Goal: Task Accomplishment & Management: Use online tool/utility

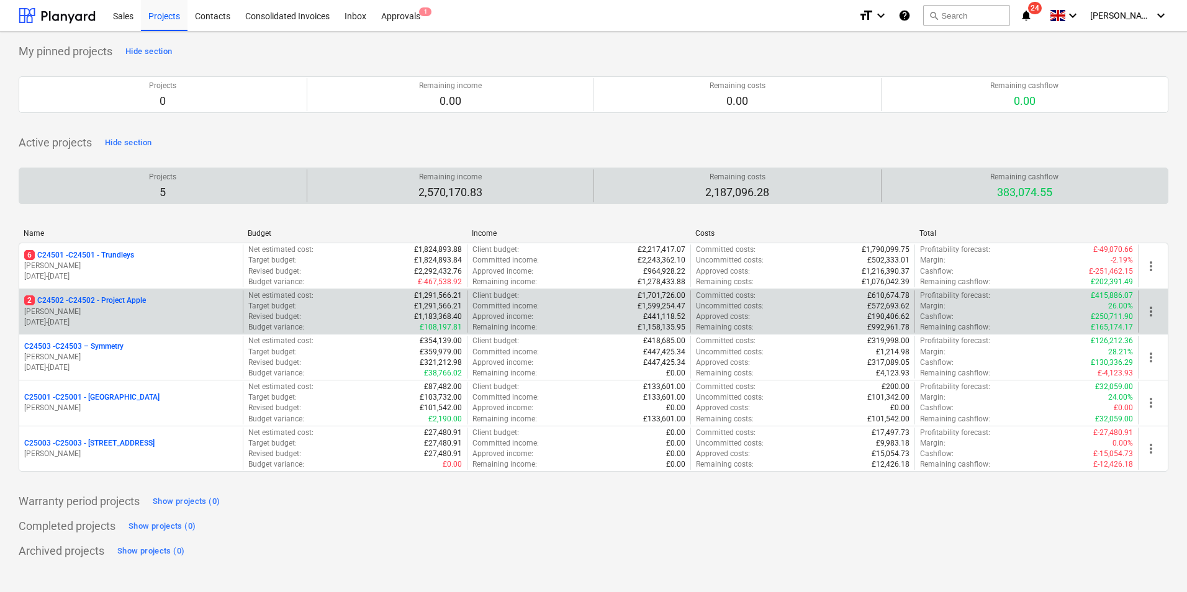
click at [133, 305] on p "2 C24502 - C24502 - Project Apple" at bounding box center [85, 300] width 122 height 11
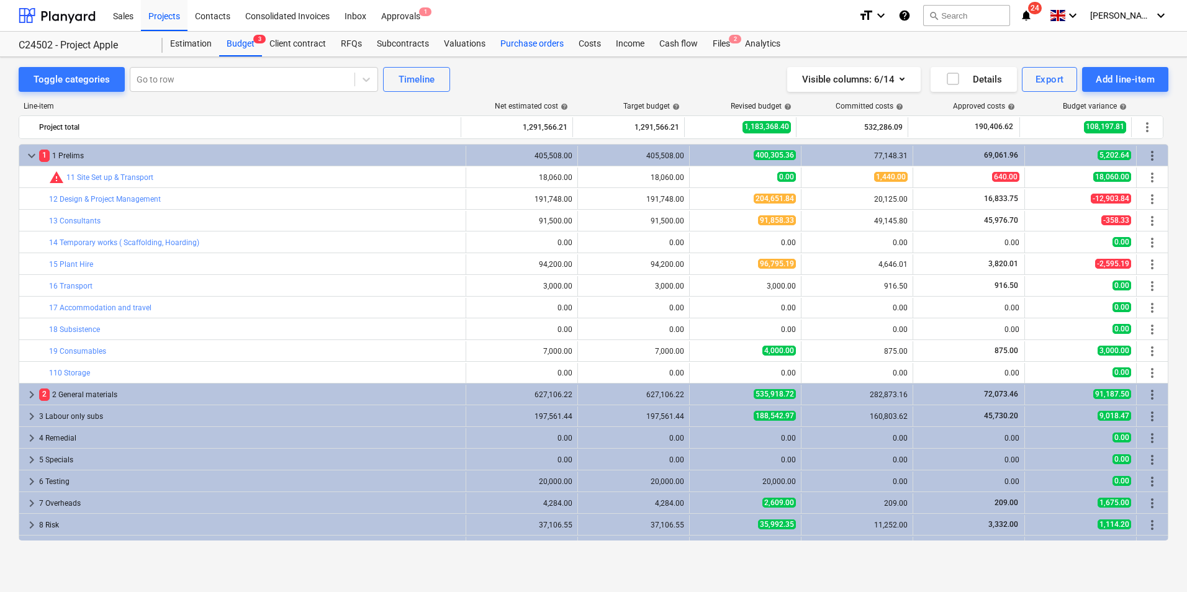
click at [533, 45] on div "Purchase orders" at bounding box center [532, 44] width 78 height 25
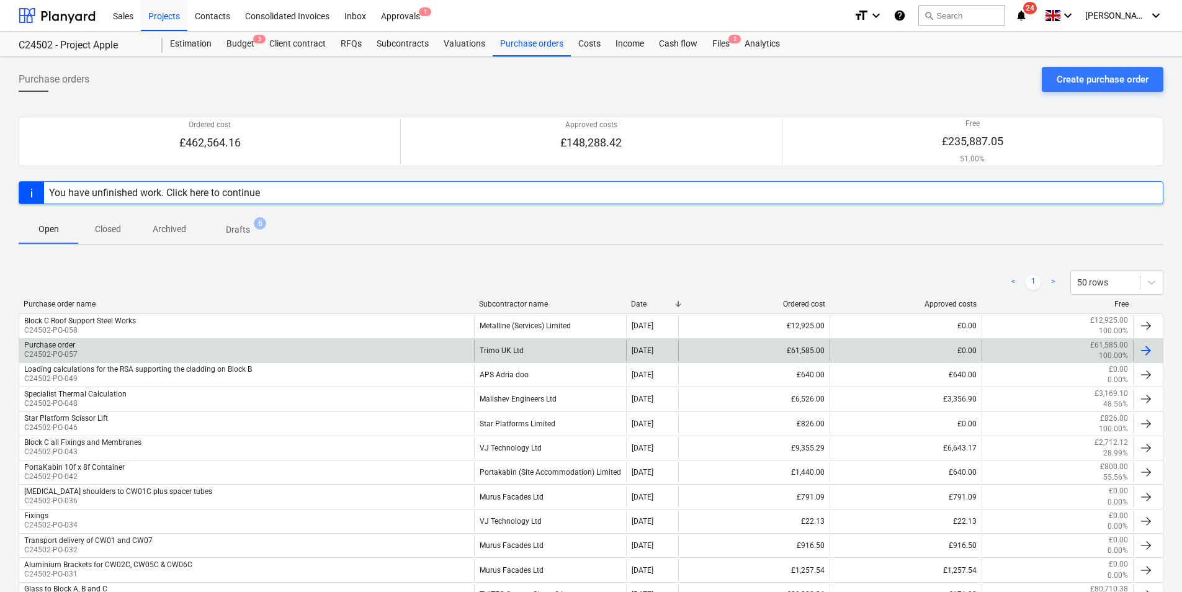
click at [433, 348] on div "Purchase order C24502-PO-057" at bounding box center [246, 350] width 455 height 21
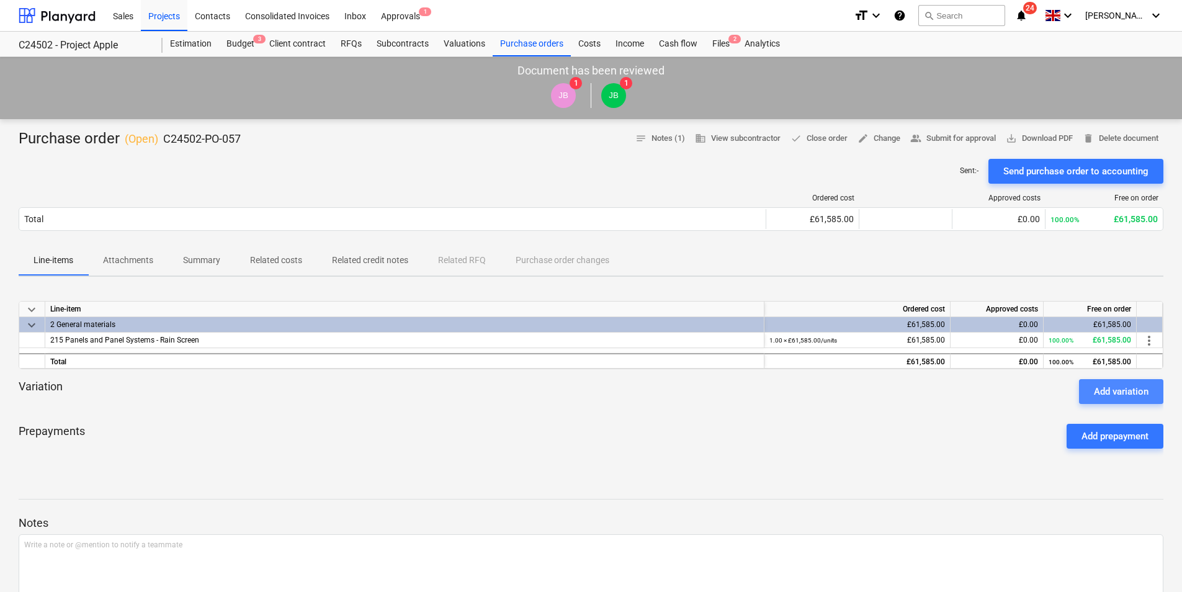
click at [1097, 392] on div "Add variation" at bounding box center [1121, 392] width 55 height 16
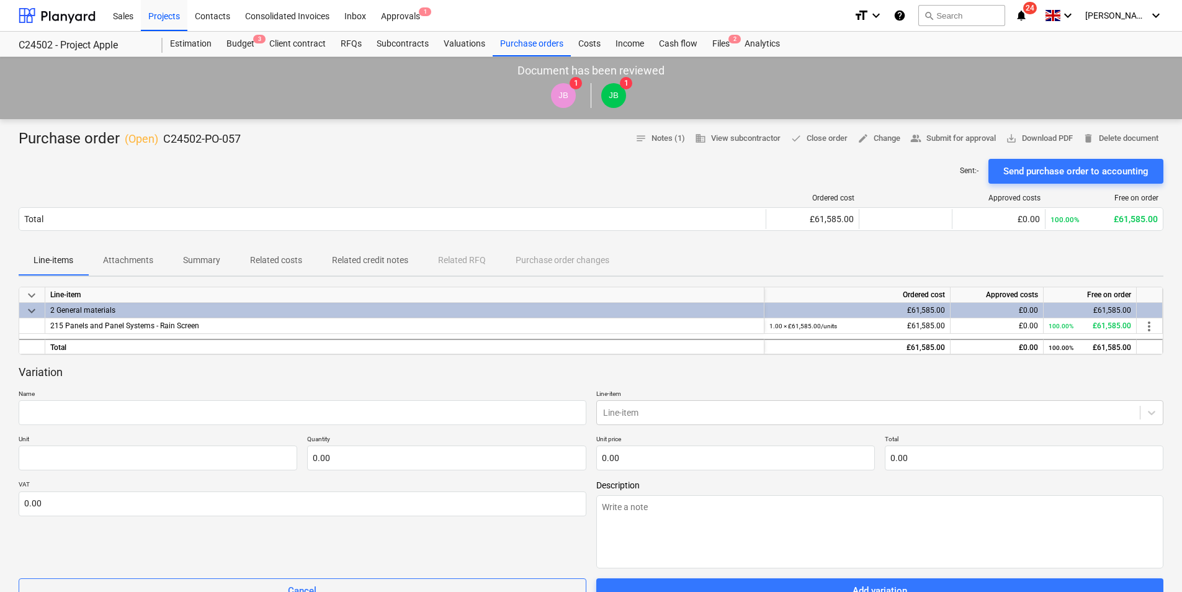
scroll to position [62, 0]
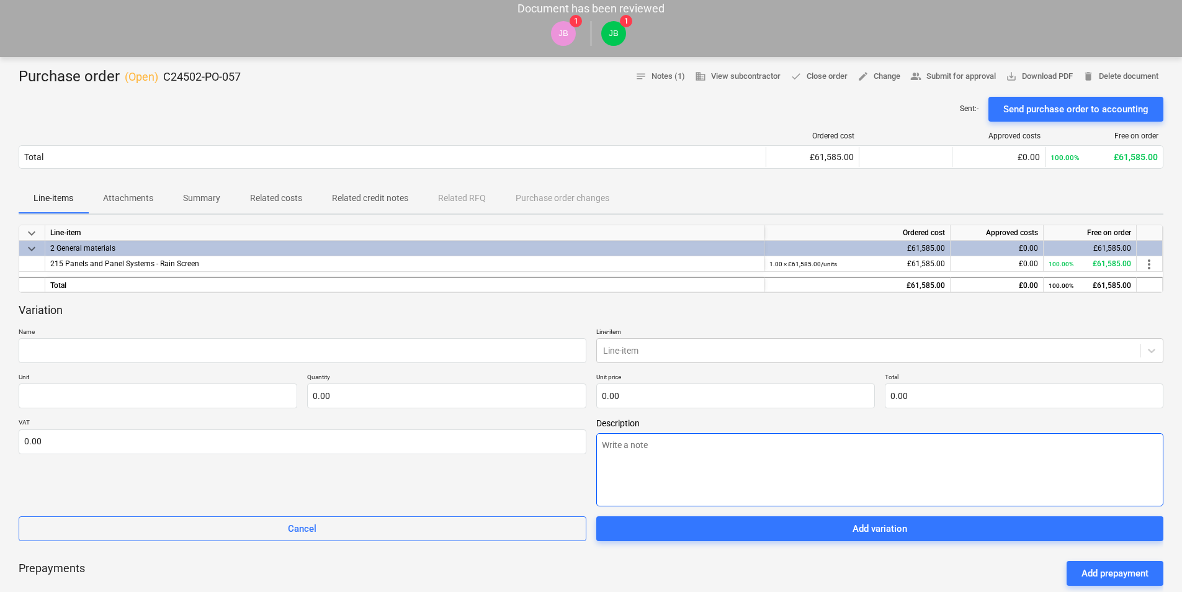
click at [641, 445] on textarea at bounding box center [880, 469] width 568 height 73
paste textarea "E/o for panel lengths below 2000mm (Qty estimated)"
type textarea "x"
type textarea "E/o for panel lengths below 2000mm (Qty estimated)"
type textarea "x"
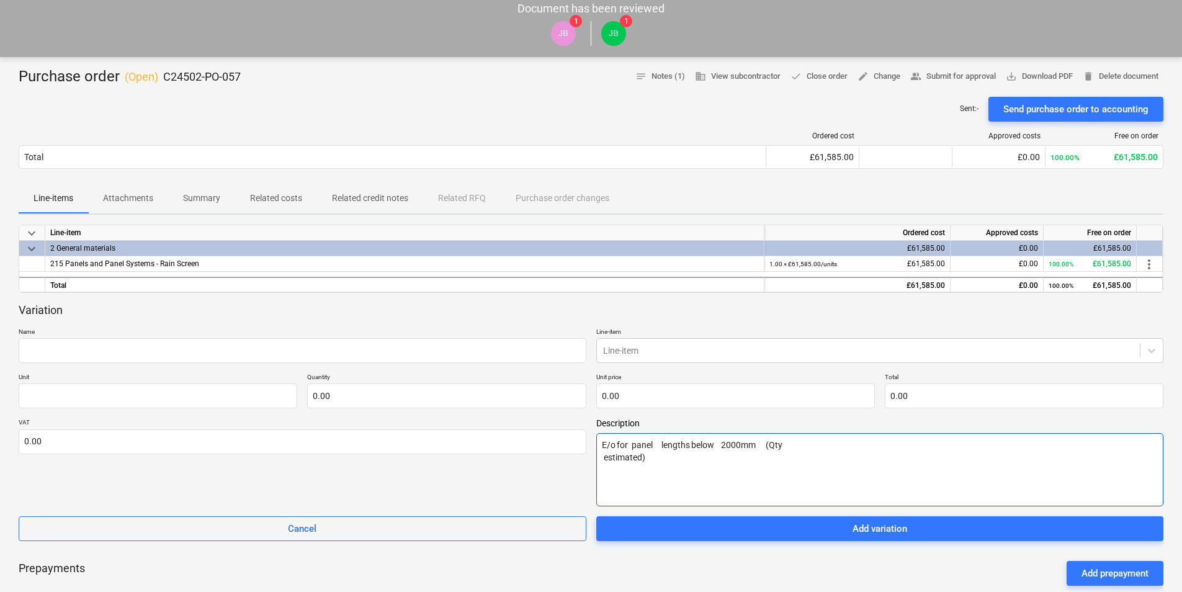
type textarea "E/o for panel lengths below 2000mm (Qty estimated)"
type textarea "x"
type textarea "E/o for panel lengths below 2000mm (Qty estimated) n"
type textarea "x"
type textarea "E/o for panel lengths below 2000mm (Qty estimated) no"
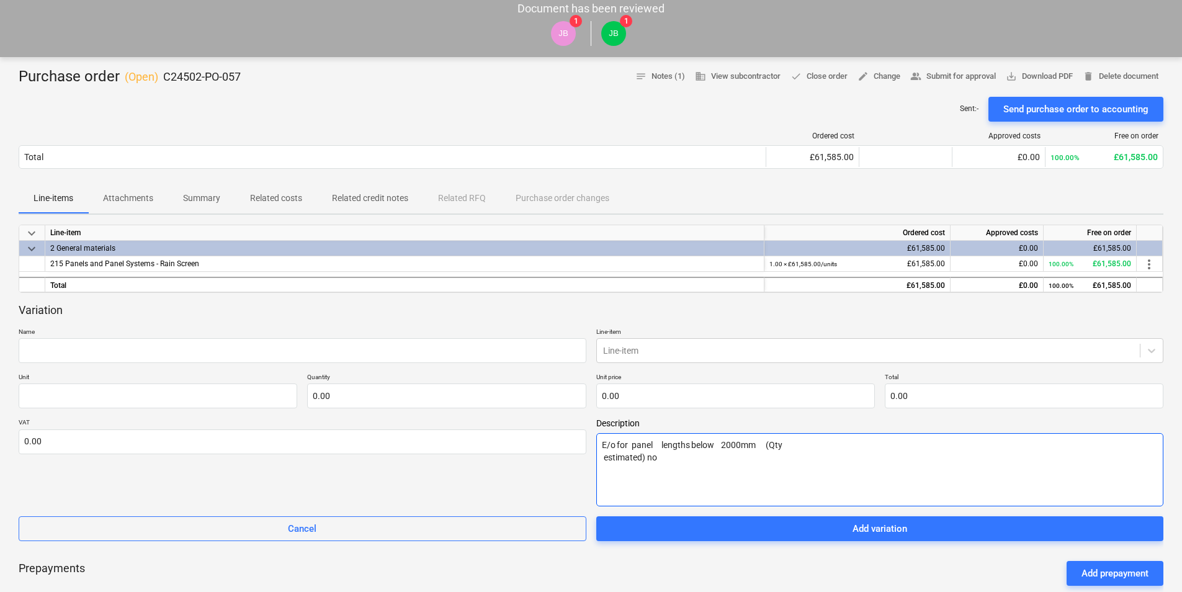
type textarea "x"
type textarea "E/o for panel lengths below 2000mm (Qty estimated) now"
type textarea "x"
type textarea "E/o for panel lengths below 2000mm (Qty estimated) now"
type textarea "x"
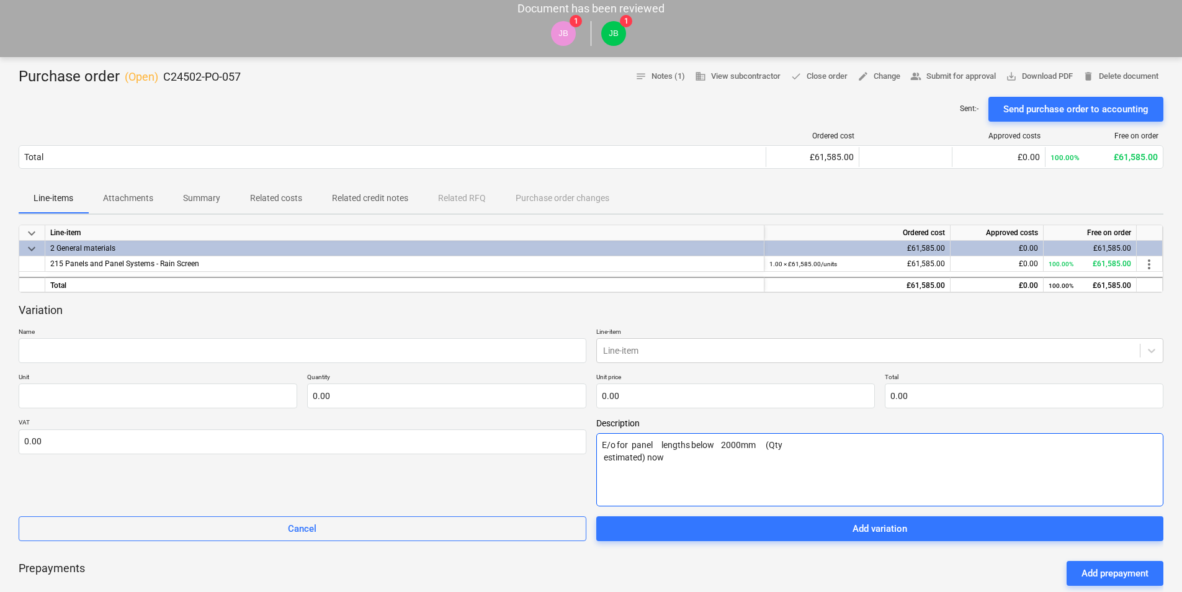
type textarea "E/o for panel lengths below 2000mm (Qty estimated) now c"
type textarea "x"
type textarea "E/o for panel lengths below 2000mm (Qty estimated) now co"
type textarea "x"
type textarea "E/o for panel lengths below 2000mm (Qty estimated) now cor"
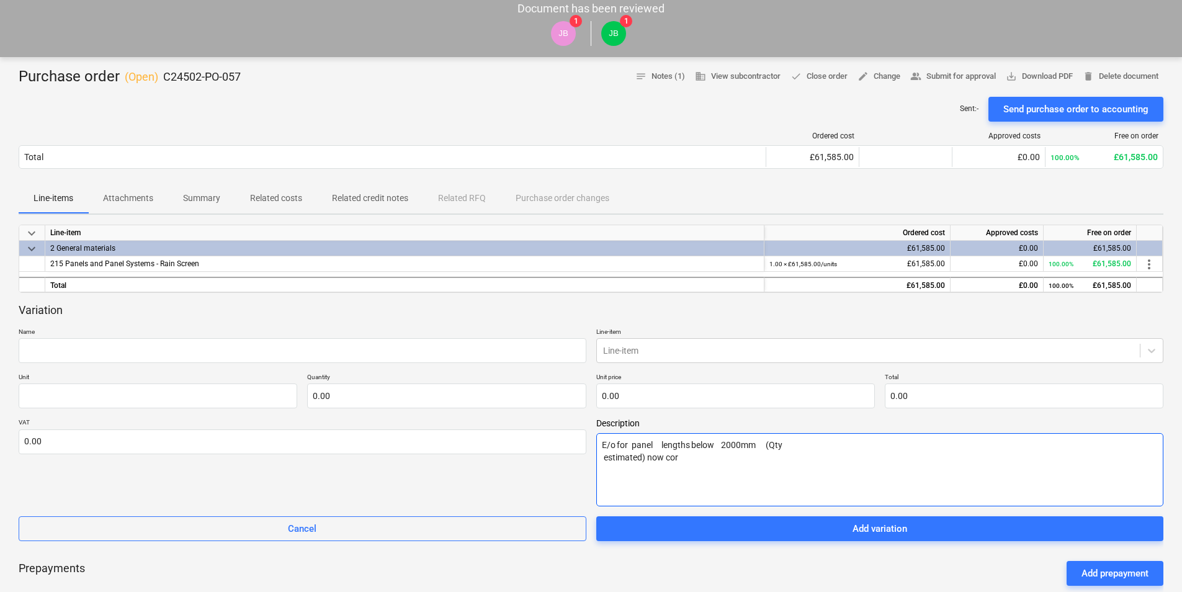
type textarea "x"
type textarea "E/o for panel lengths below 2000mm (Qty estimated) now corr"
type textarea "x"
type textarea "E/o for panel lengths below 2000mm (Qty estimated) now corre"
type textarea "x"
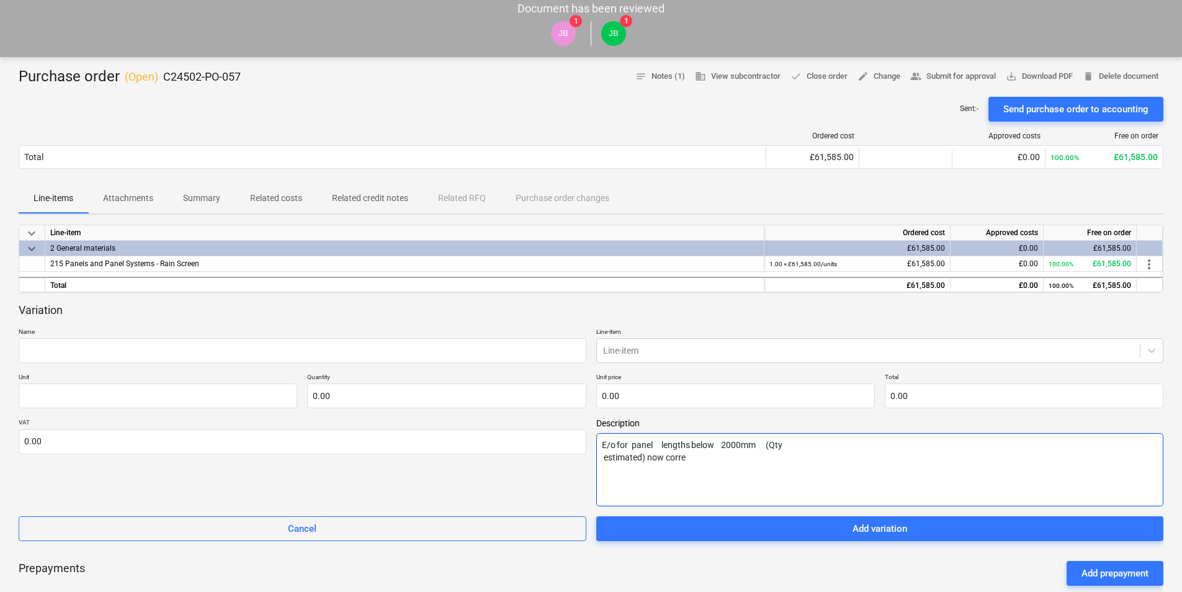
type textarea "E/o for panel lengths below 2000mm (Qty estimated) now correc"
type textarea "x"
type textarea "E/o for panel lengths below 2000mm (Qty estimated) now correct"
type textarea "x"
type textarea "E/o for panel lengths below 2000mm (Qty estimated) now correcte"
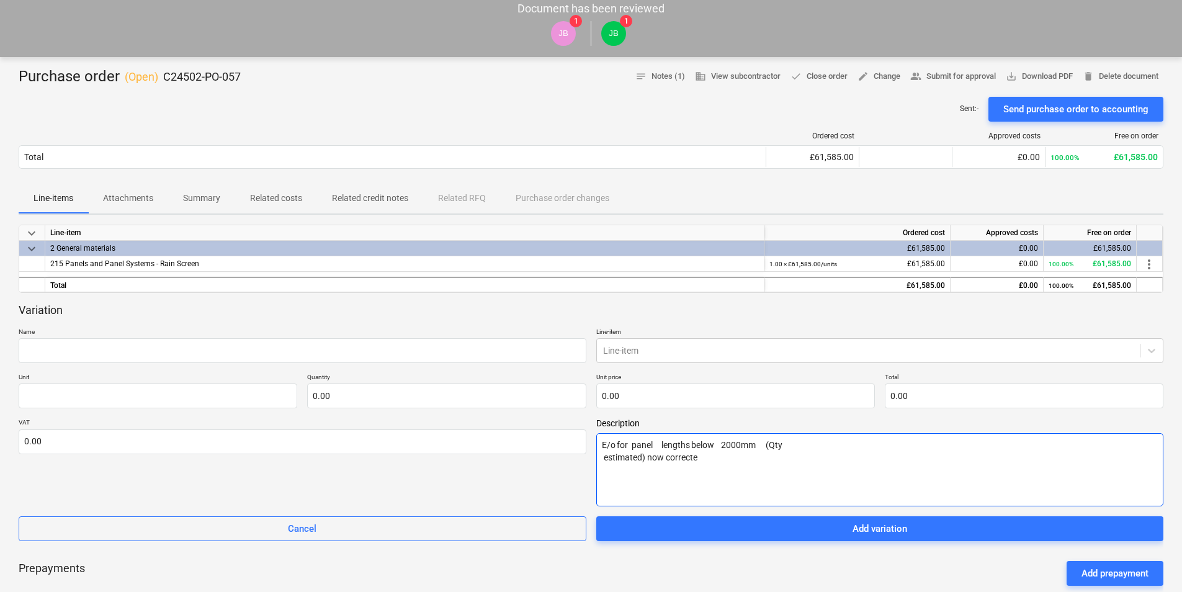
type textarea "x"
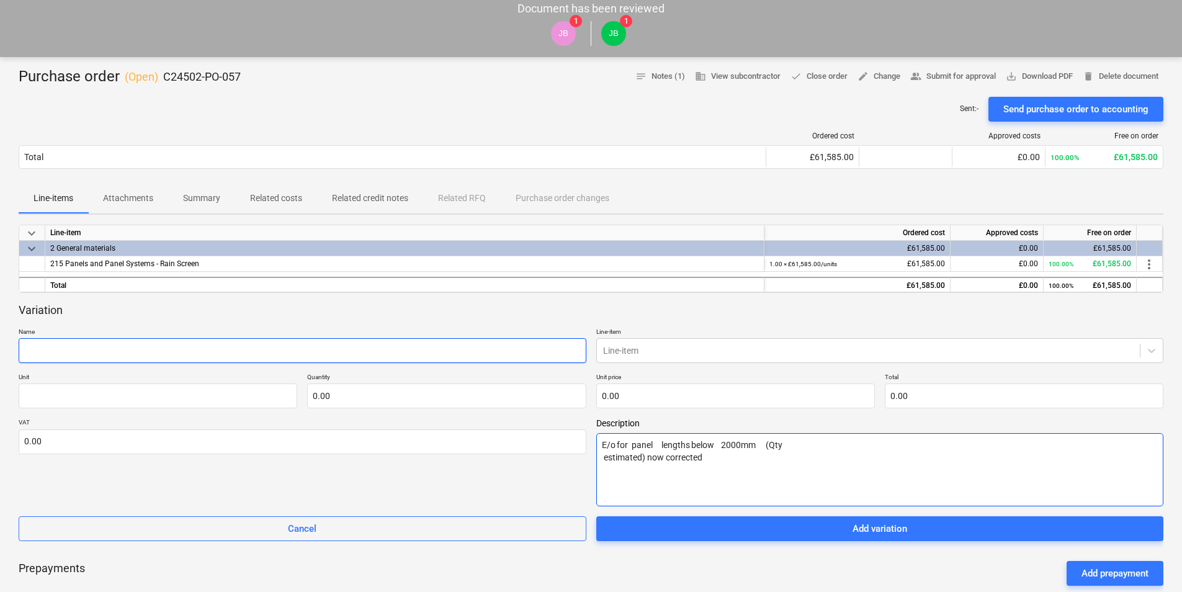
type textarea "E/o for panel lengths below 2000mm (Qty estimated) now corrected"
click at [117, 354] on input "text" at bounding box center [303, 350] width 568 height 25
type textarea "x"
type input "C"
type textarea "x"
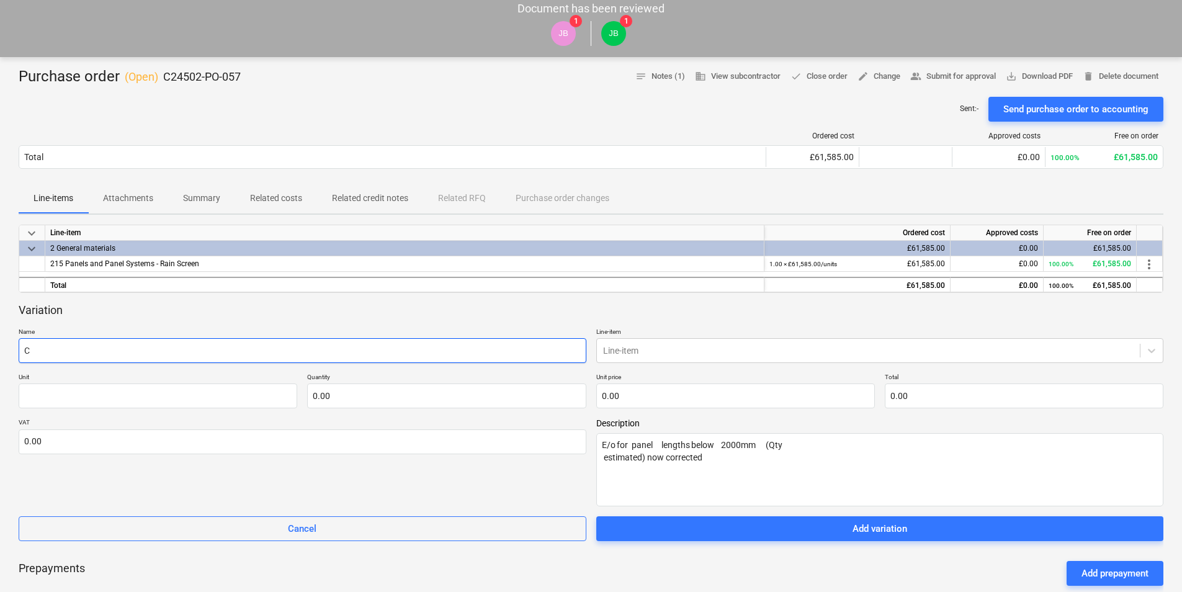
type input "Co"
type textarea "x"
type input "Cor"
type textarea "x"
type input "Corr"
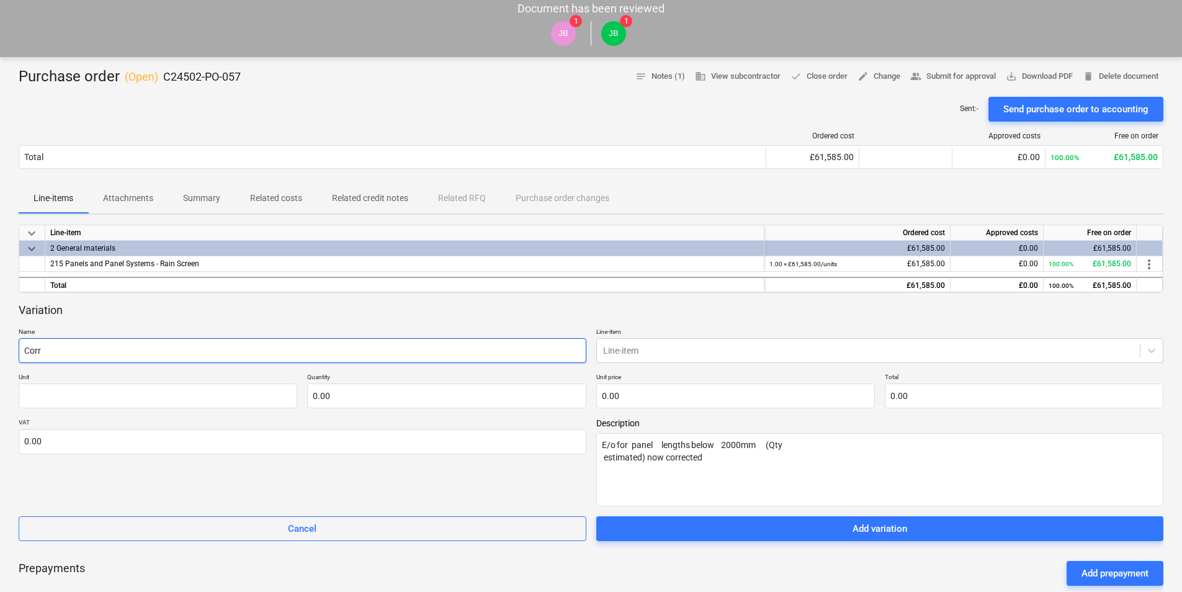
type textarea "x"
type input "Corre"
type textarea "x"
type input "Correc"
type textarea "x"
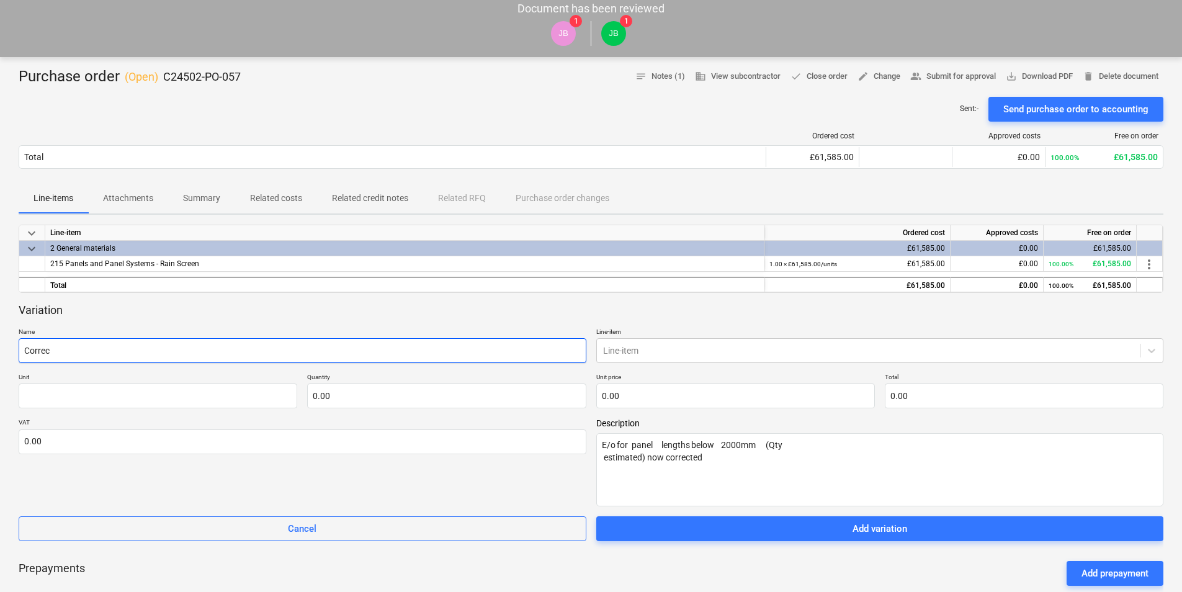
type input "Correct"
type textarea "x"
type input "Correcti"
type textarea "x"
type input "Correctio"
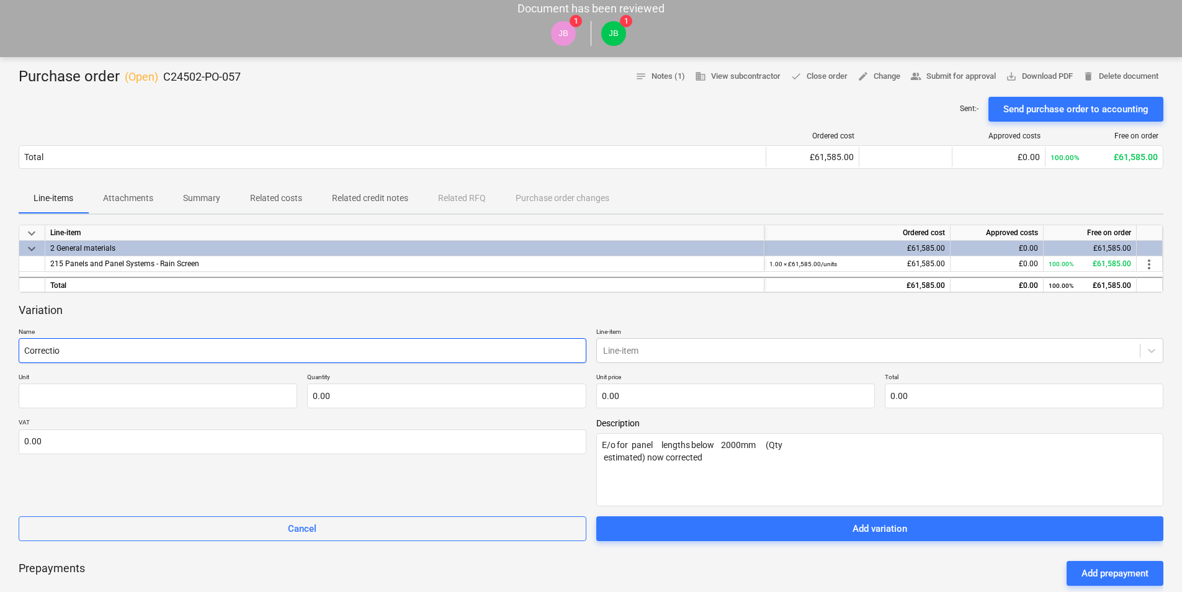
type textarea "x"
type input "Correction"
type textarea "x"
type input "Correction"
type textarea "x"
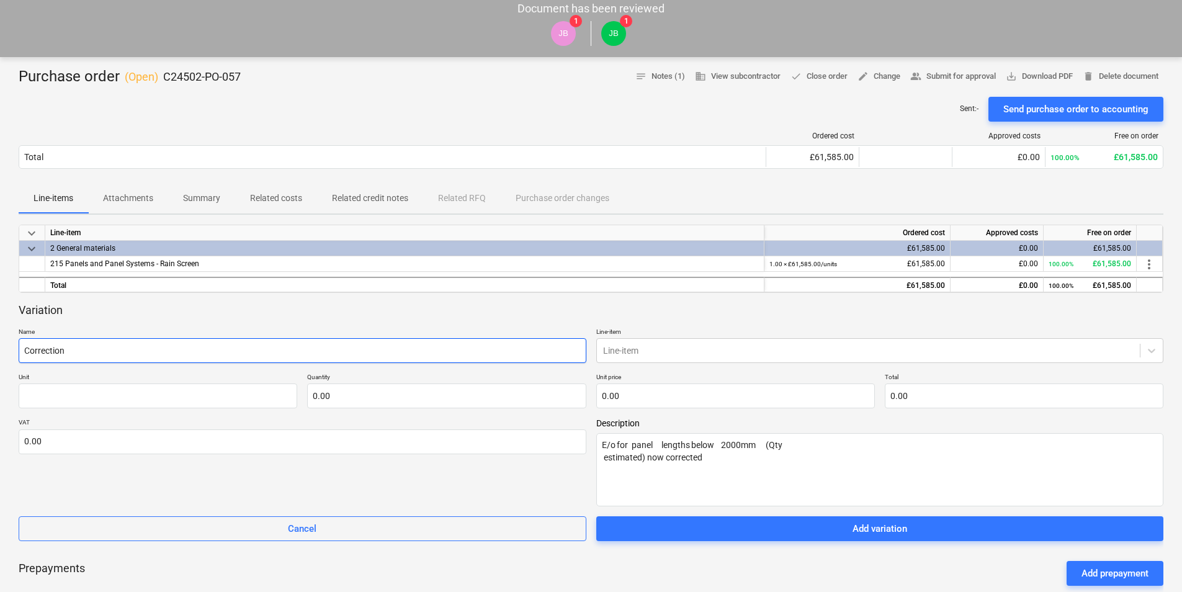
type input "Correction t"
type textarea "x"
type input "Correction to"
type textarea "x"
type input "Correction to"
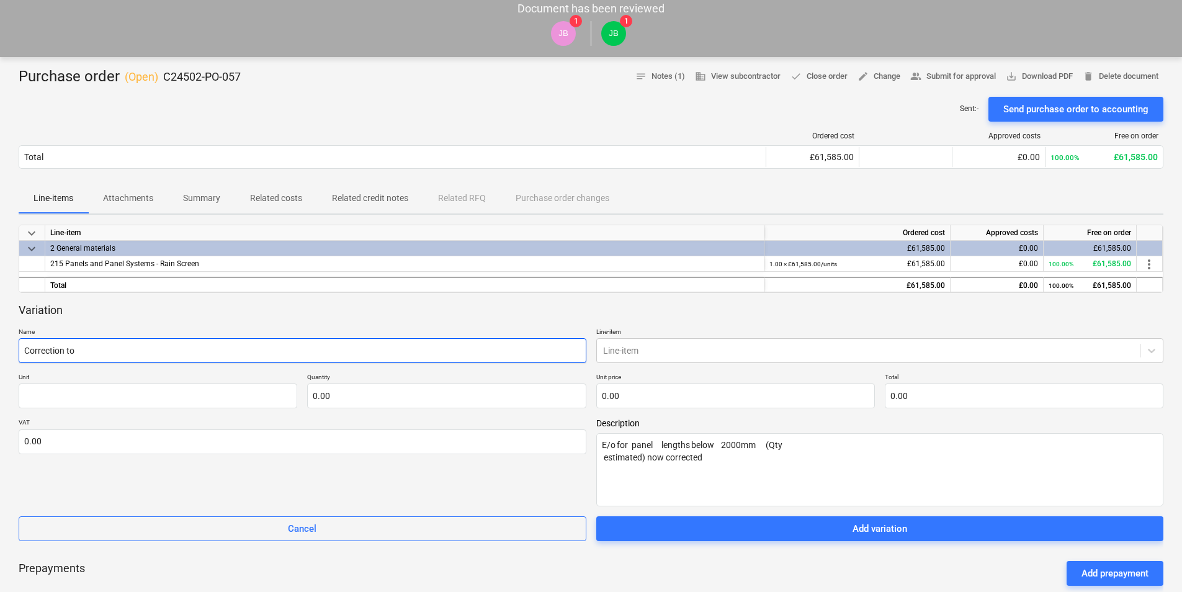
type textarea "x"
type input "Correction to q"
type textarea "x"
type input "Correction to qu"
type textarea "x"
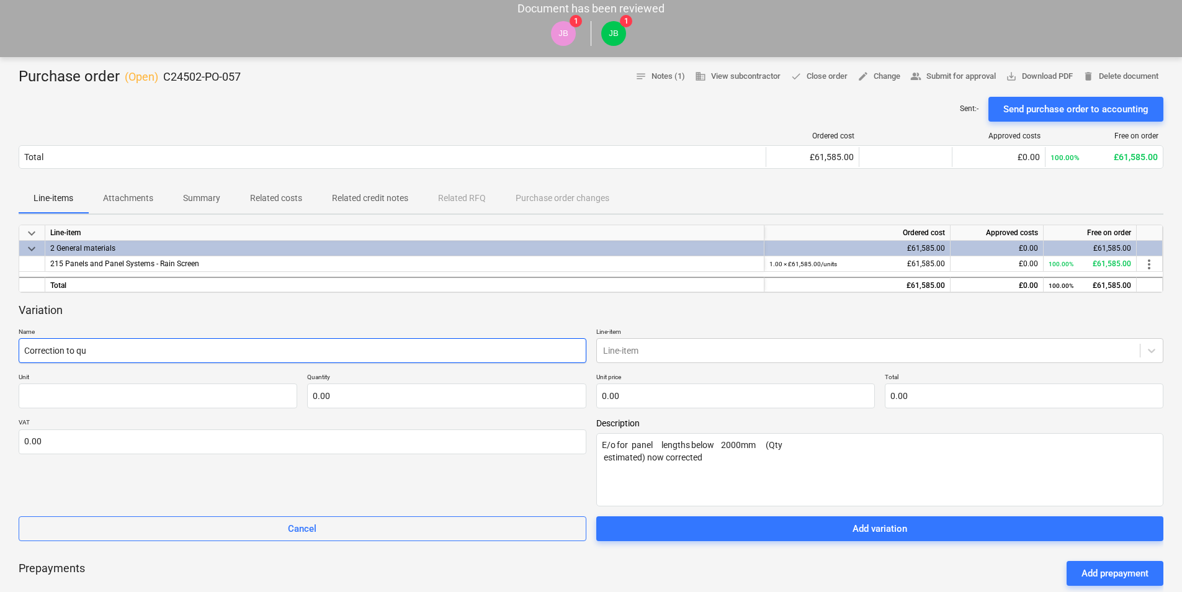
type input "Correction to quo"
type textarea "x"
type input "Correction to quot"
type textarea "x"
type input "Correction to quott"
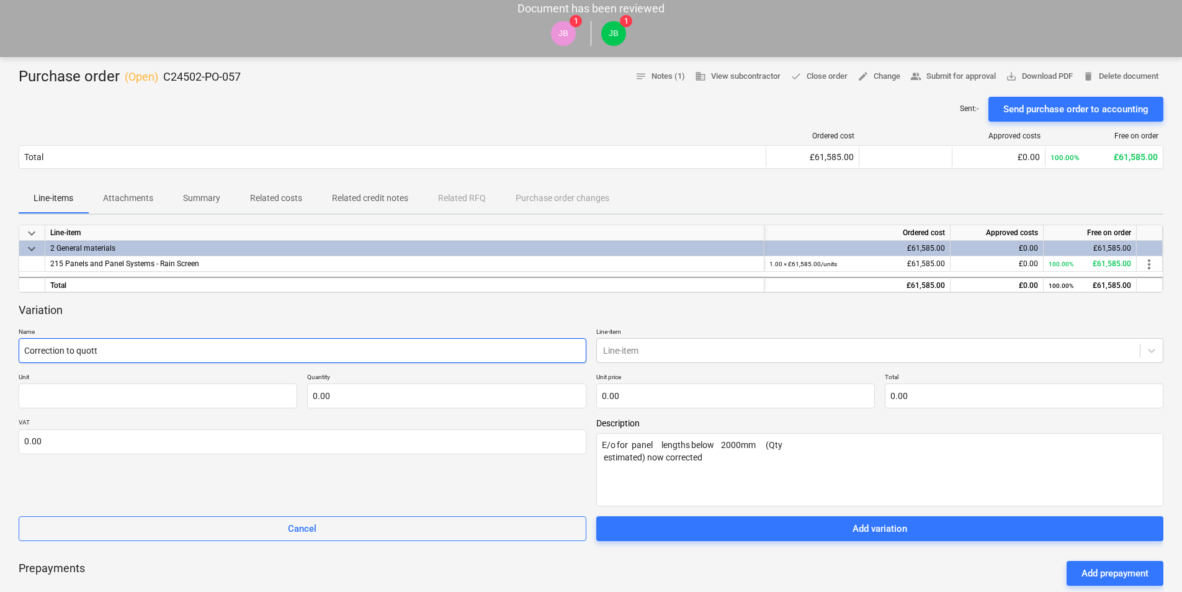
type textarea "x"
type input "Correction to quot"
type textarea "x"
type input "Correction to quota"
type textarea "x"
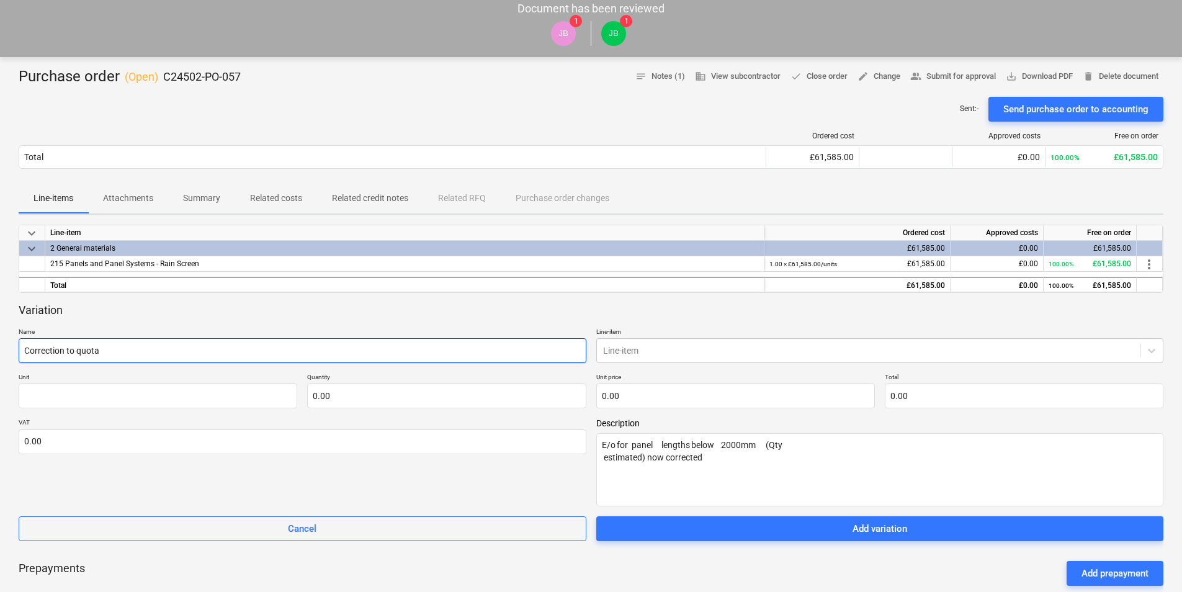
type input "Correction to quotat"
type textarea "x"
type input "Correction to quotati"
type textarea "x"
type input "Correction to quotatio"
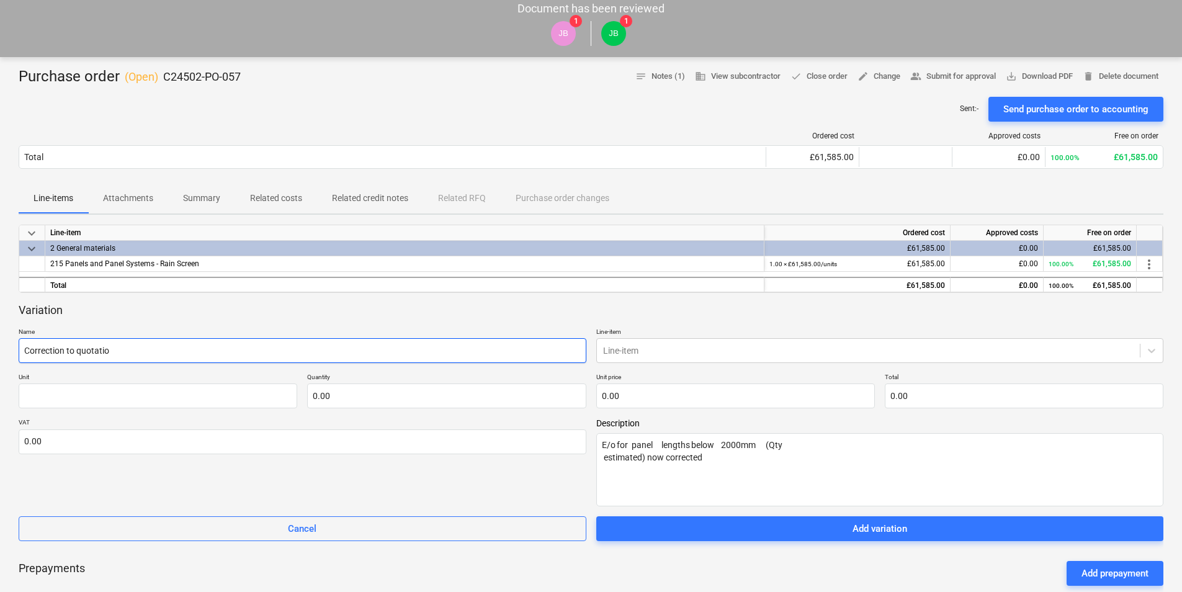
type textarea "x"
type input "Correction to quotation"
type textarea "x"
type input "Correction to quotation"
type textarea "x"
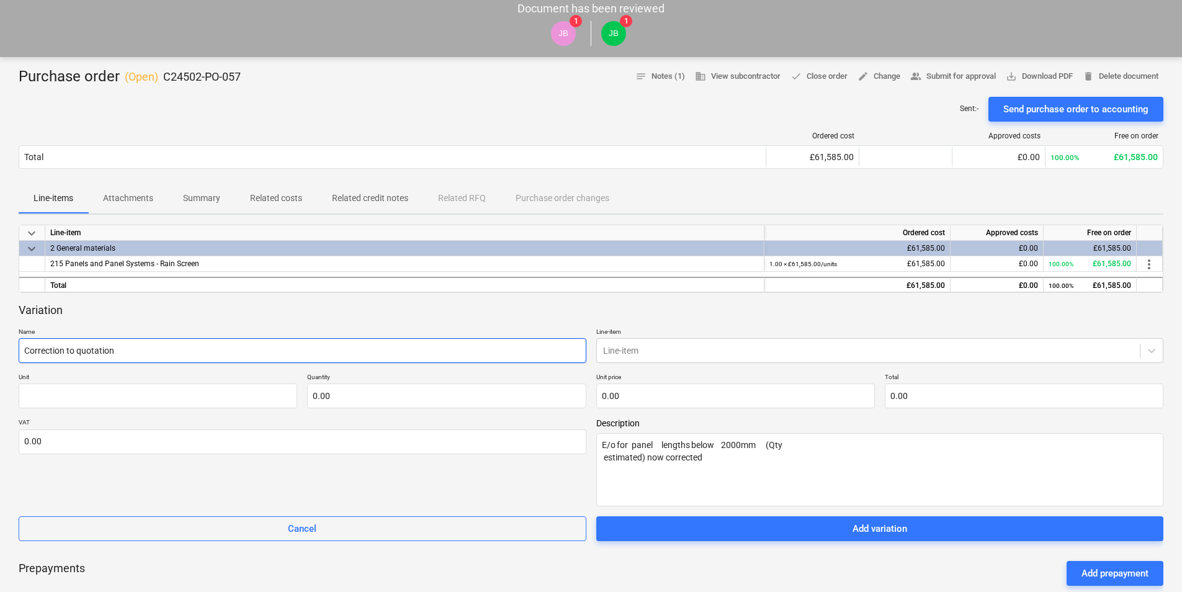
type input "Correction to quotation f"
type textarea "x"
type input "Correction to quotation fo"
type textarea "x"
type input "Correction to quotation fol"
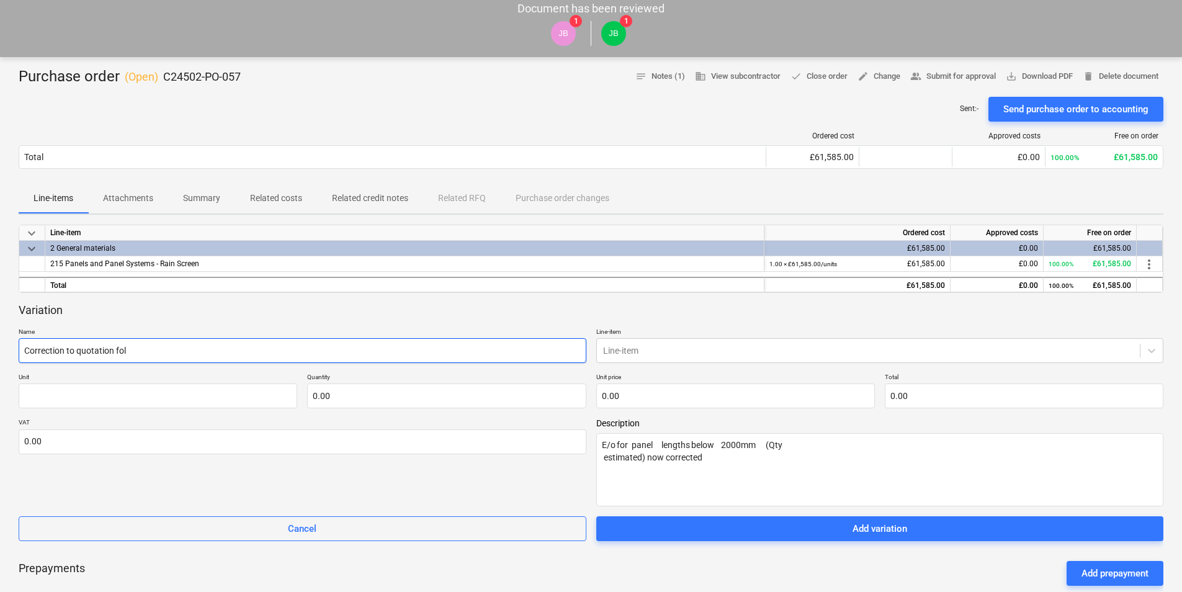
type textarea "x"
type input "Correction to quotation foll"
type textarea "x"
type input "Correction to quotation follo"
type textarea "x"
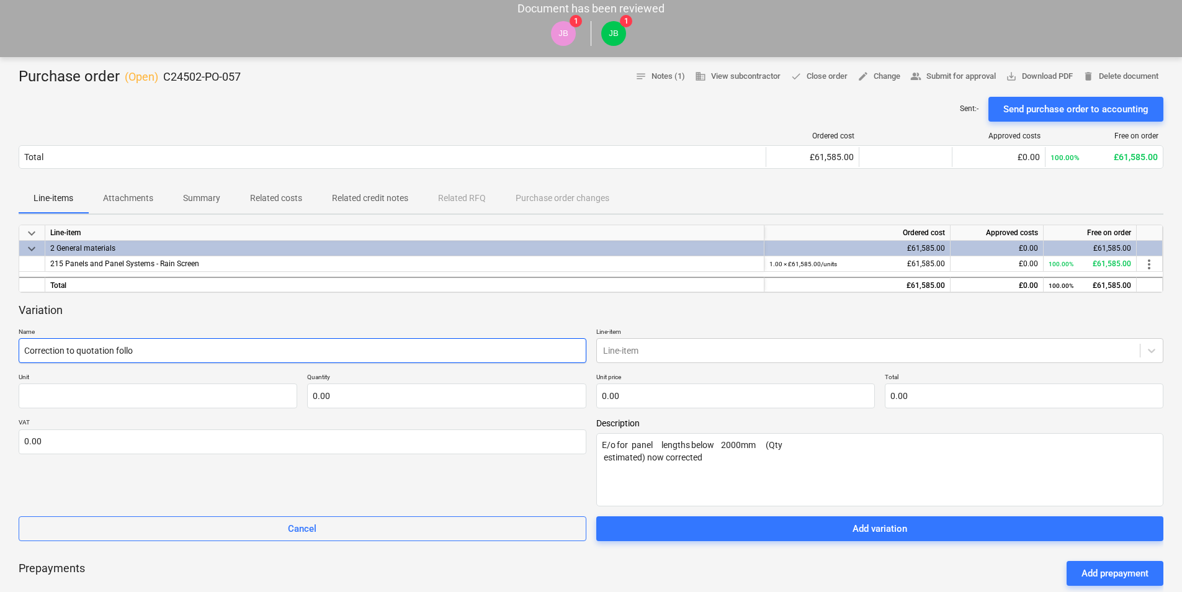
type input "Correction to quotation follow"
type textarea "x"
type input "Correction to quotation followi"
type textarea "x"
type input "Correction to quotation followin"
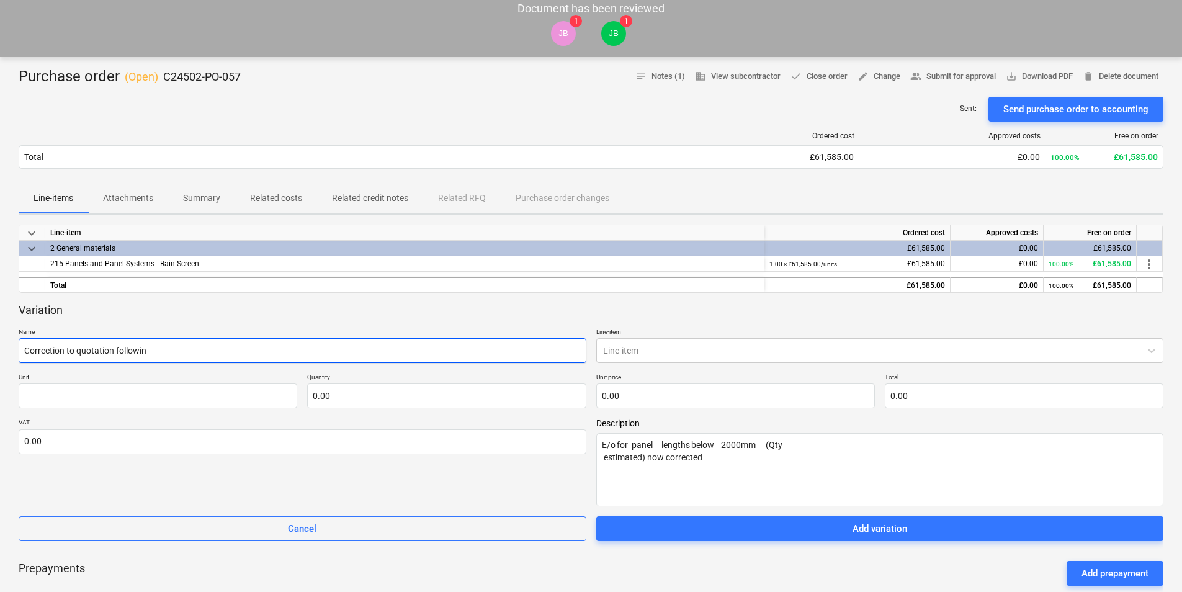
type textarea "x"
type input "Correction to quotation following"
type textarea "x"
type input "Correction to quotation following"
type textarea "x"
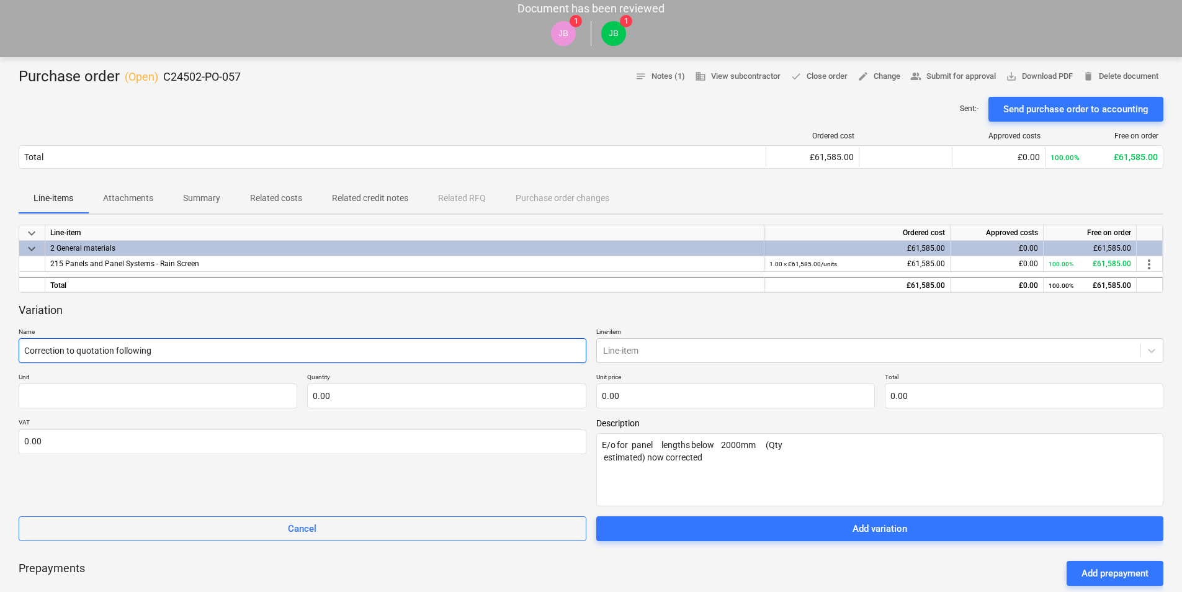
type input "Correction to quotation following d"
type textarea "x"
type input "Correction to quotation following dr"
type textarea "x"
type input "Correction to quotation following dra"
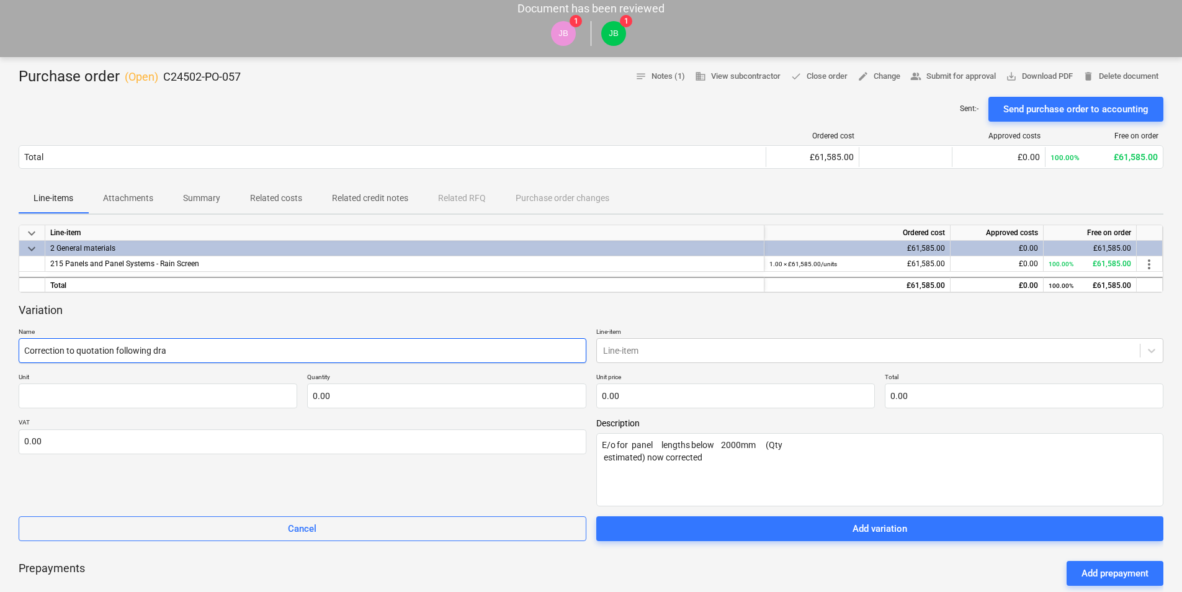
type textarea "x"
type input "Correction to quotation following draw"
type textarea "x"
type input "Correction to quotation following drawi"
type textarea "x"
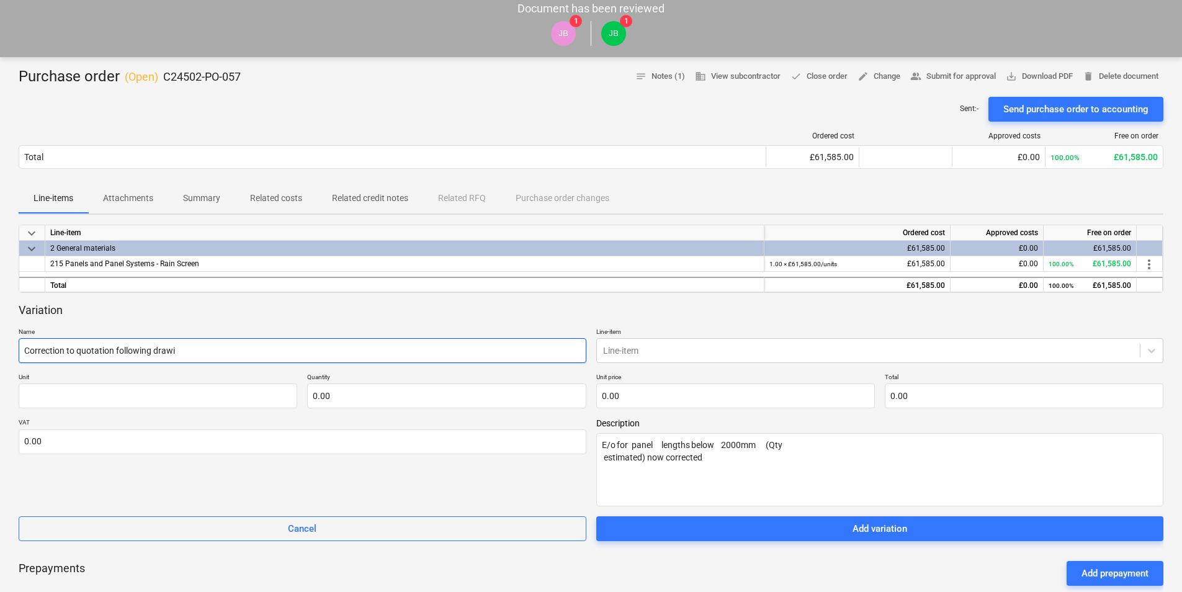
type input "Correction to quotation following drawin"
type textarea "x"
type input "Correction to quotation following drawing"
type textarea "x"
type input "Correction to quotation following drawing"
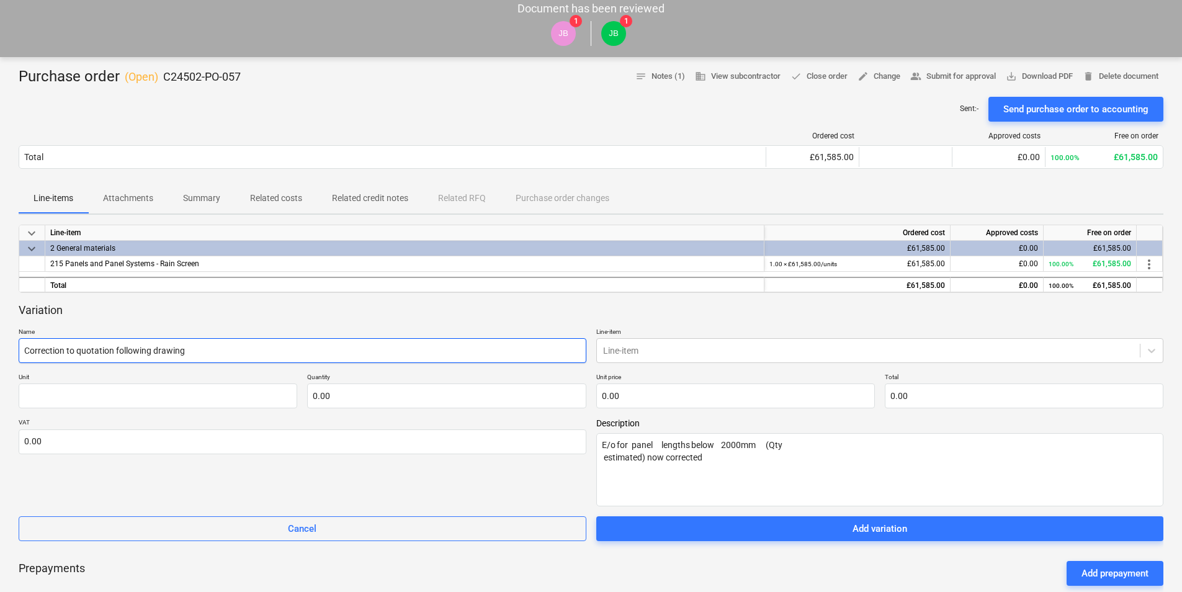
type textarea "x"
type input "Correction to quotation following drawing r"
type textarea "x"
type input "Correction to quotation following drawing re"
type textarea "x"
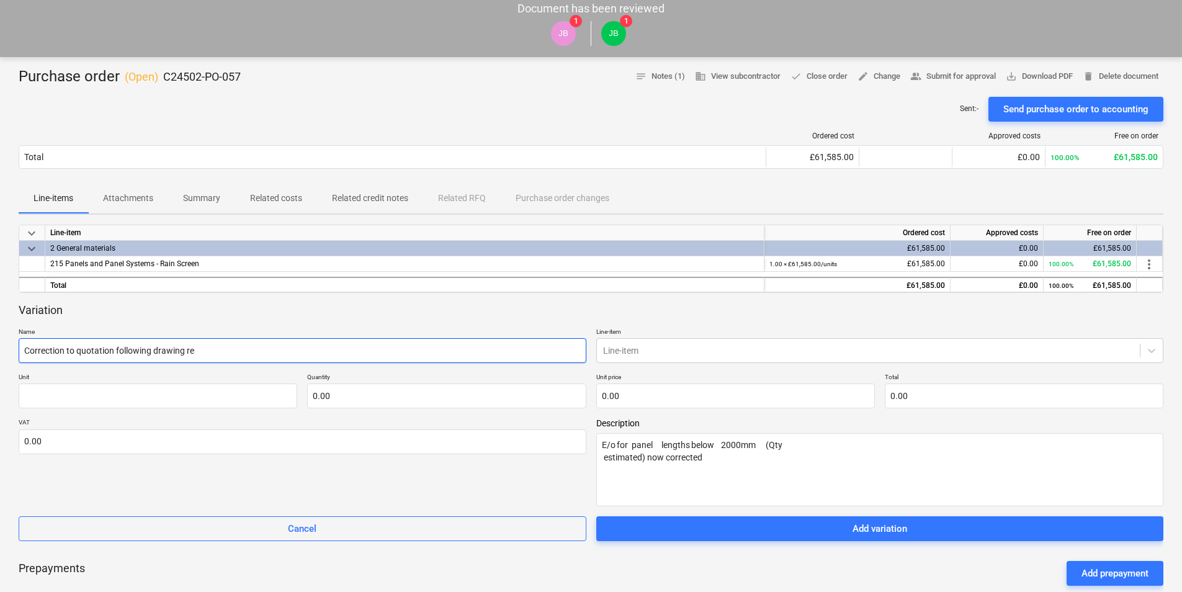
type input "Correction to quotation following drawing rev"
type textarea "x"
type input "Correction to quotation following drawing revi"
type textarea "x"
type input "Correction to quotation following drawing [PERSON_NAME]"
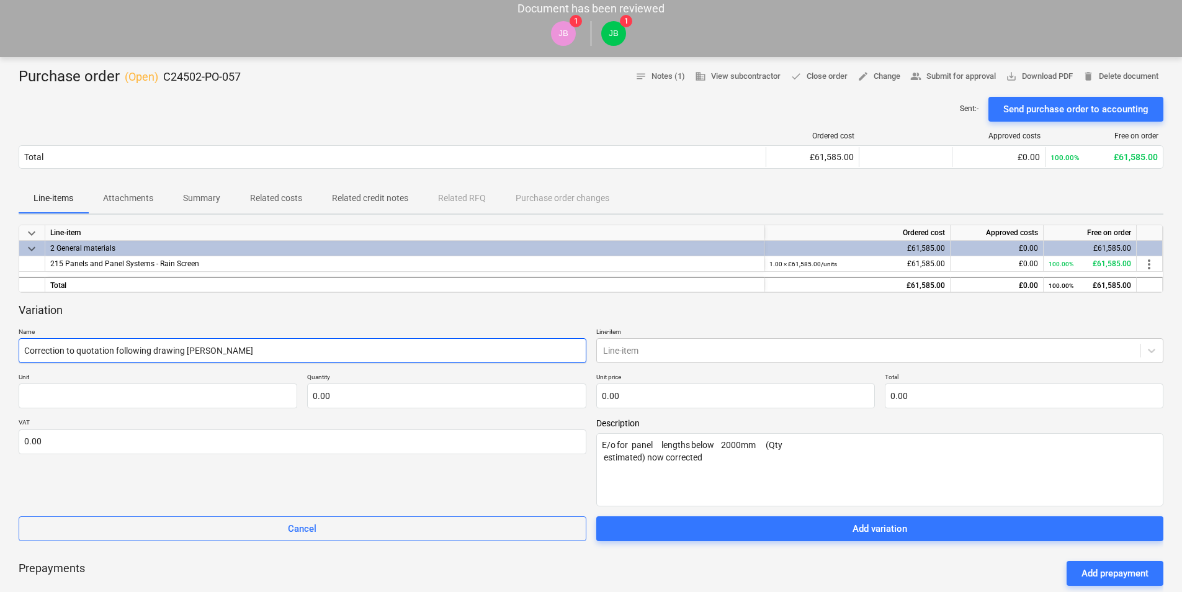
type textarea "x"
type input "Correction to quotation following drawing revisi"
type textarea "x"
type input "Correction to quotation following drawing revisio"
type textarea "x"
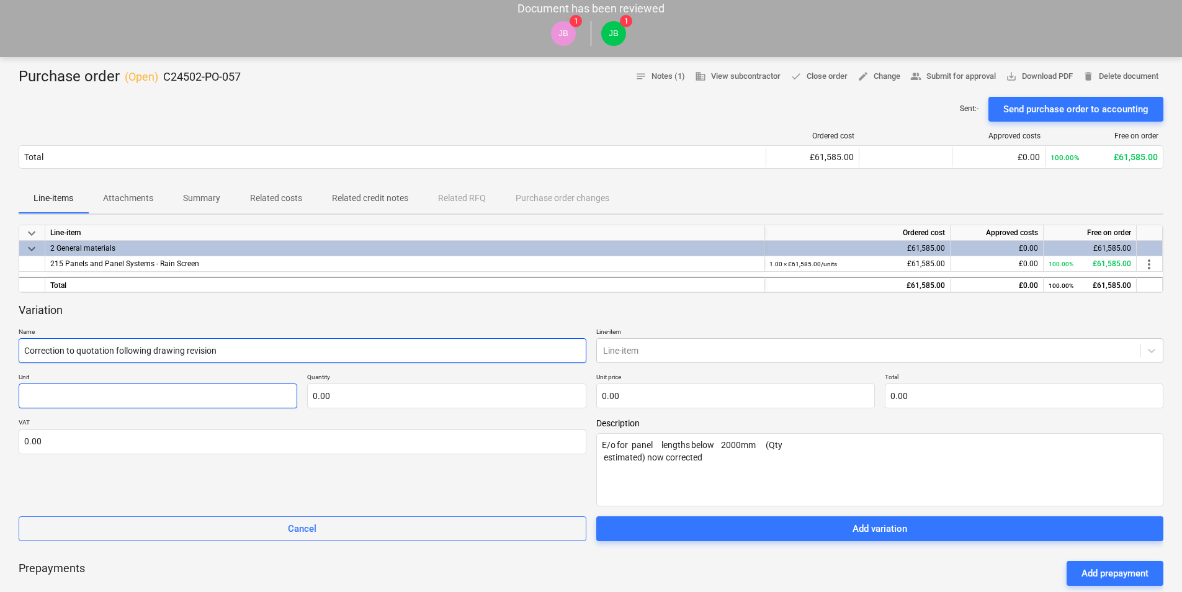
type input "Correction to quotation following drawing revision"
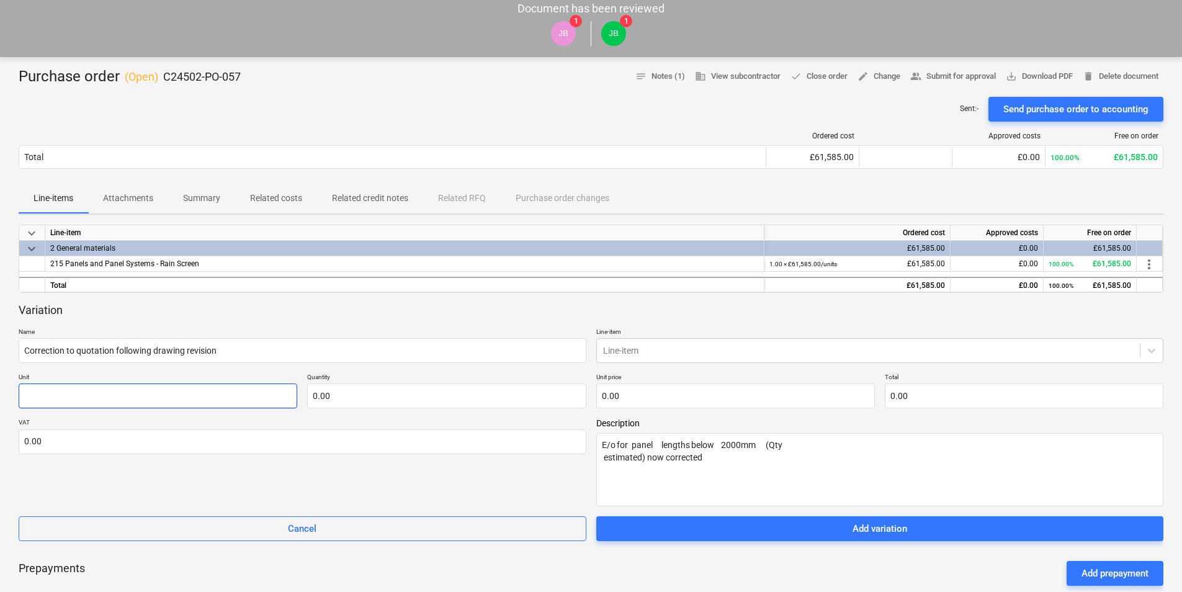
click at [109, 397] on input "text" at bounding box center [158, 396] width 279 height 25
type textarea "x"
type input "U"
type textarea "x"
type input "Un"
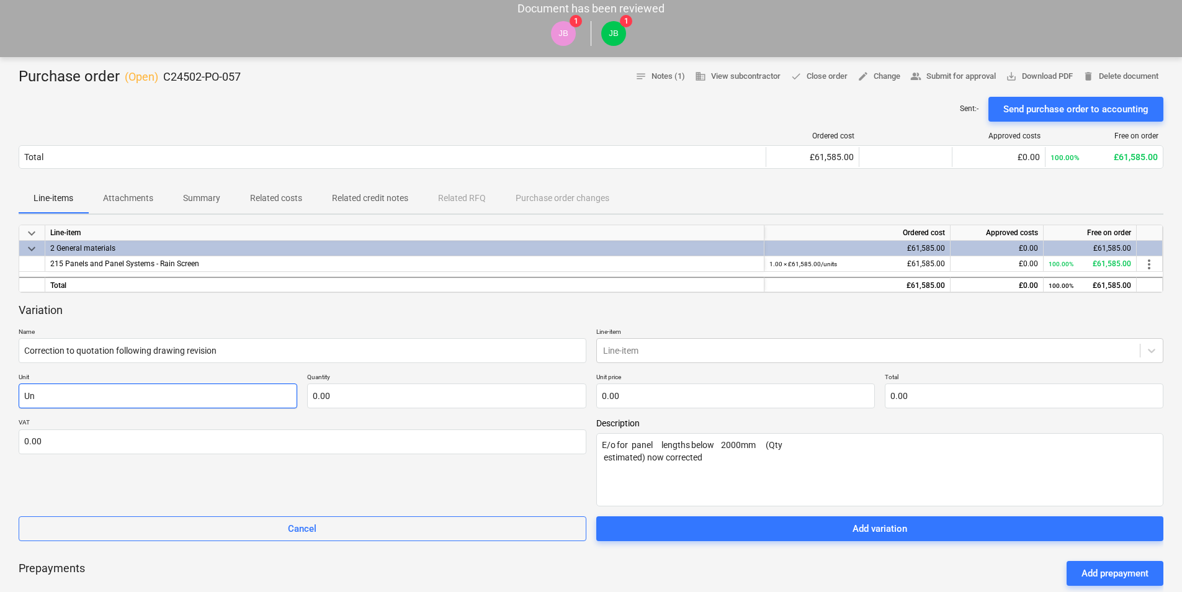
type textarea "x"
type input "Uni"
type textarea "x"
type input "Unit"
click at [335, 403] on input "text" at bounding box center [446, 396] width 279 height 25
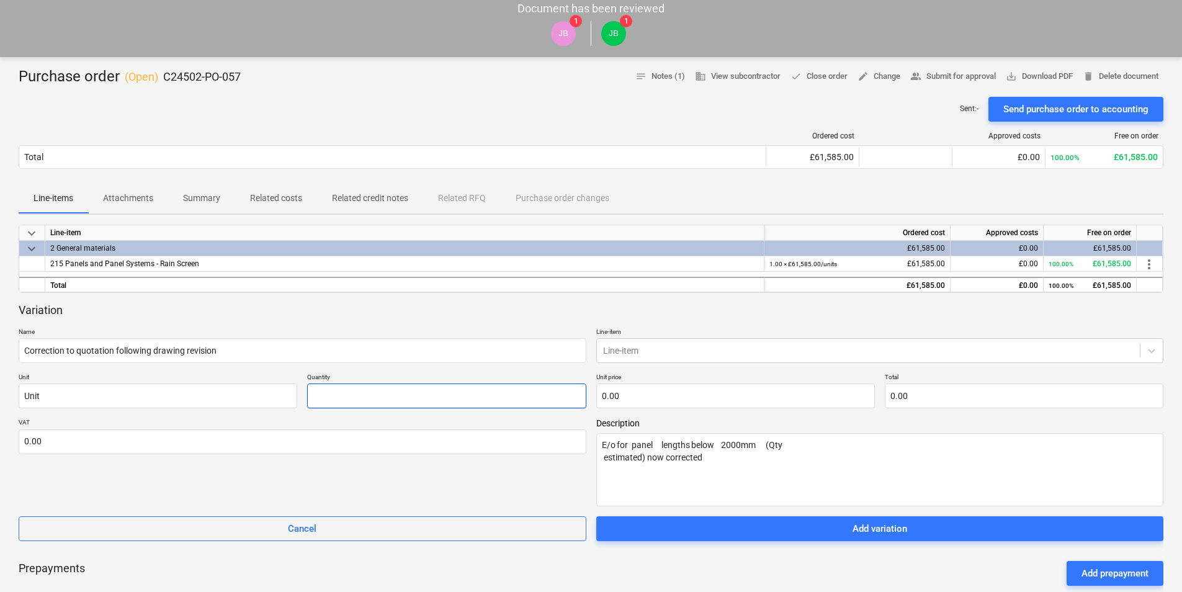
type textarea "x"
type input "1.00"
click at [683, 400] on input "text" at bounding box center [735, 396] width 279 height 25
type input "0.00"
paste input "2.400,00"
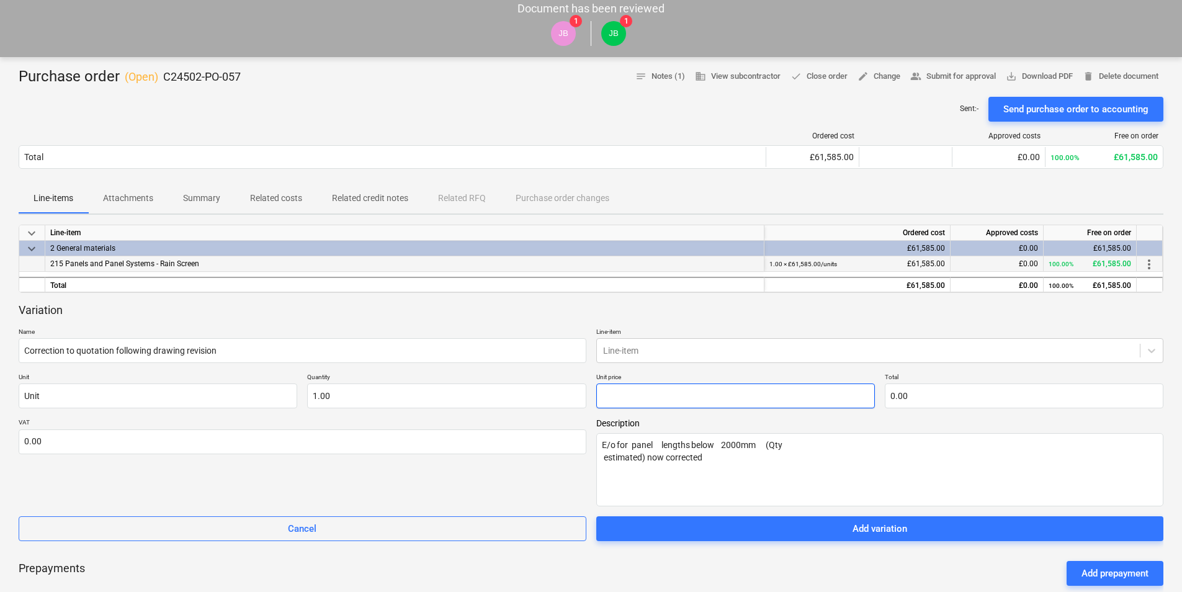
type textarea "x"
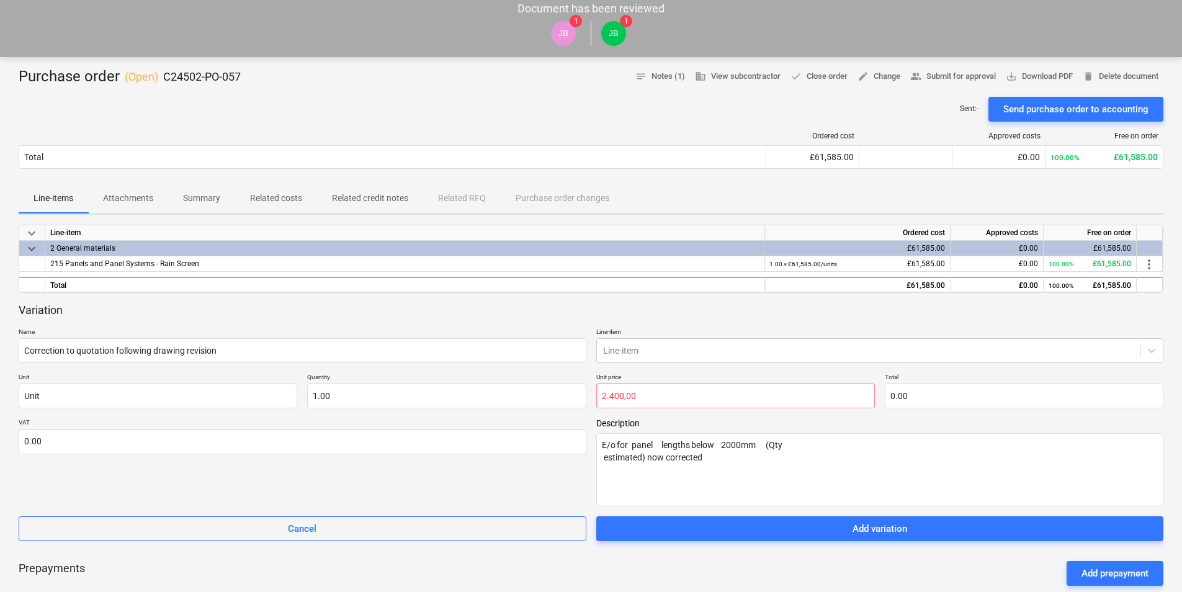
type input "0.00"
click at [746, 419] on span "Description" at bounding box center [880, 423] width 568 height 10
click at [661, 397] on input "text" at bounding box center [735, 396] width 279 height 25
type textarea "x"
type input "2"
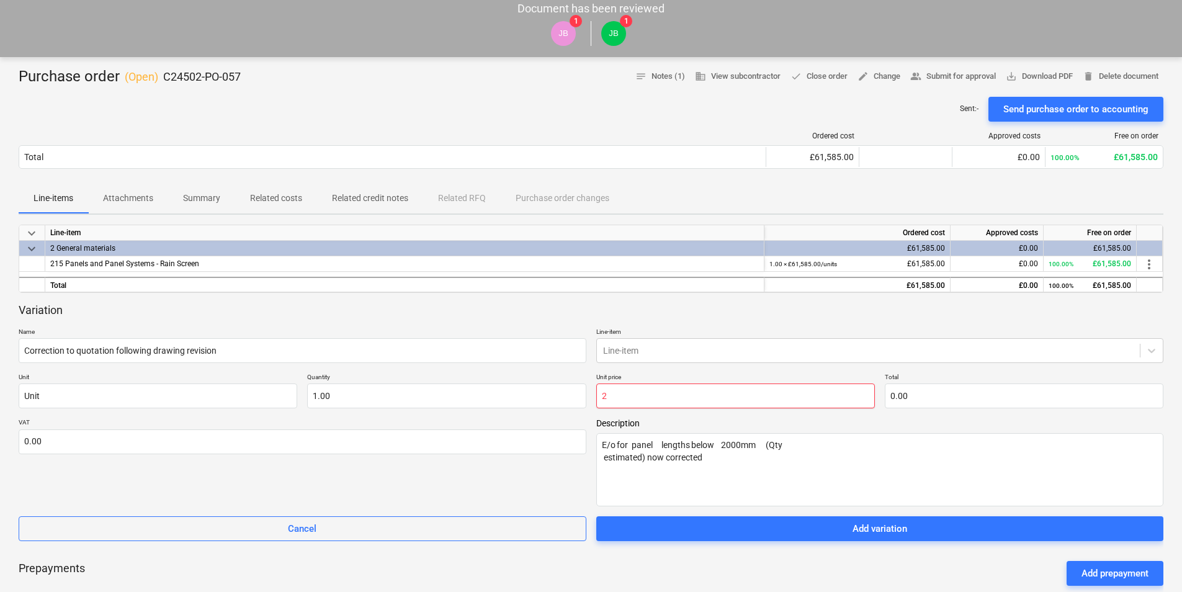
type input "2.00"
type textarea "x"
type input "24"
type input "24.00"
type textarea "x"
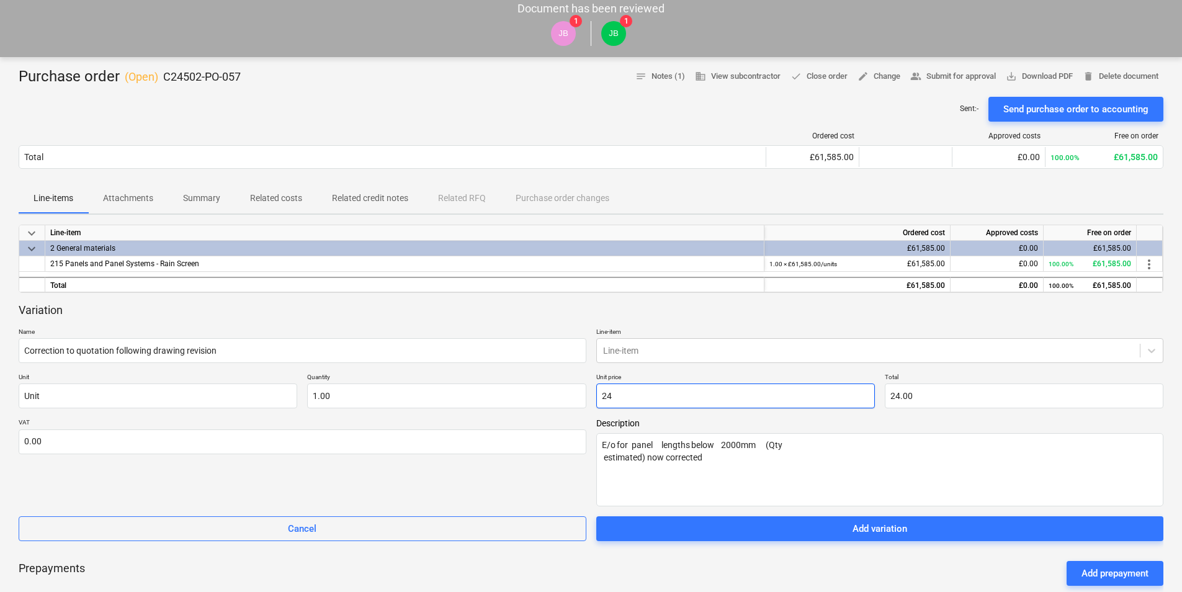
type input "240"
type input "240.00"
type textarea "x"
type input "2400"
type input "2,400.00"
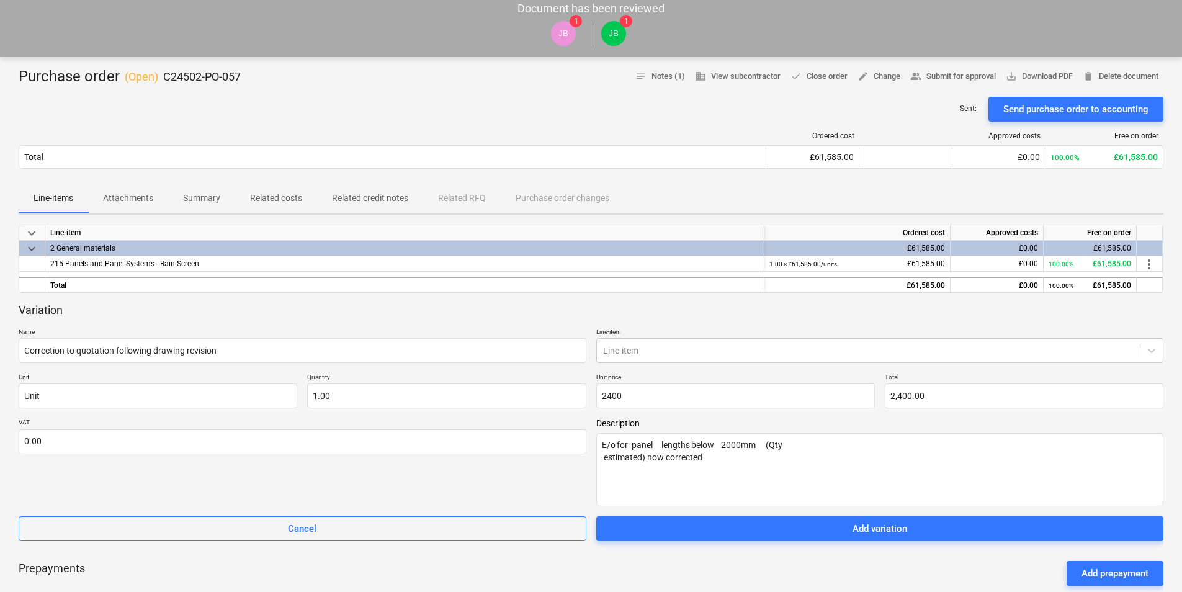
type input "2,400.00"
click at [685, 421] on span "Description" at bounding box center [880, 423] width 568 height 10
click at [649, 351] on div at bounding box center [868, 350] width 531 height 12
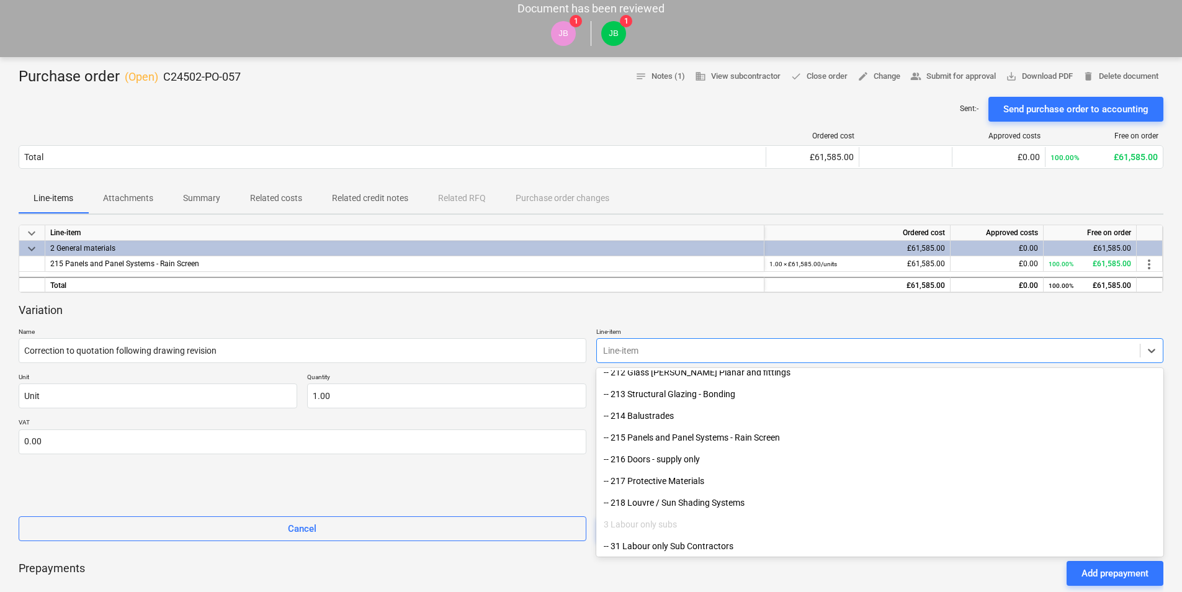
scroll to position [559, 0]
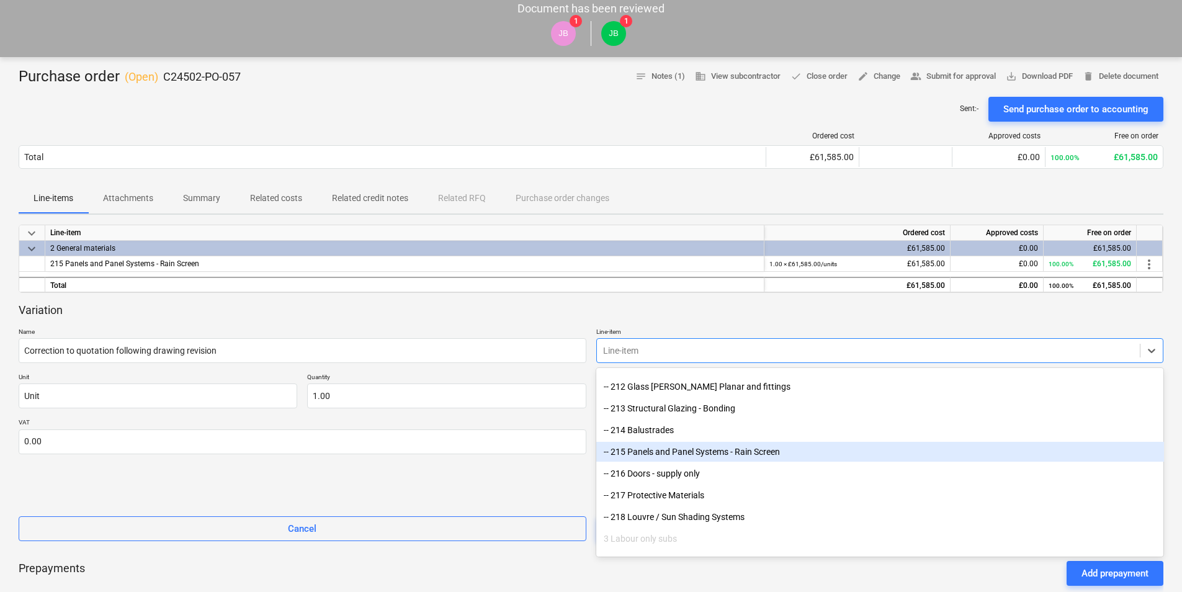
click at [675, 452] on div "-- 215 Panels and Panel Systems - Rain Screen" at bounding box center [880, 452] width 568 height 20
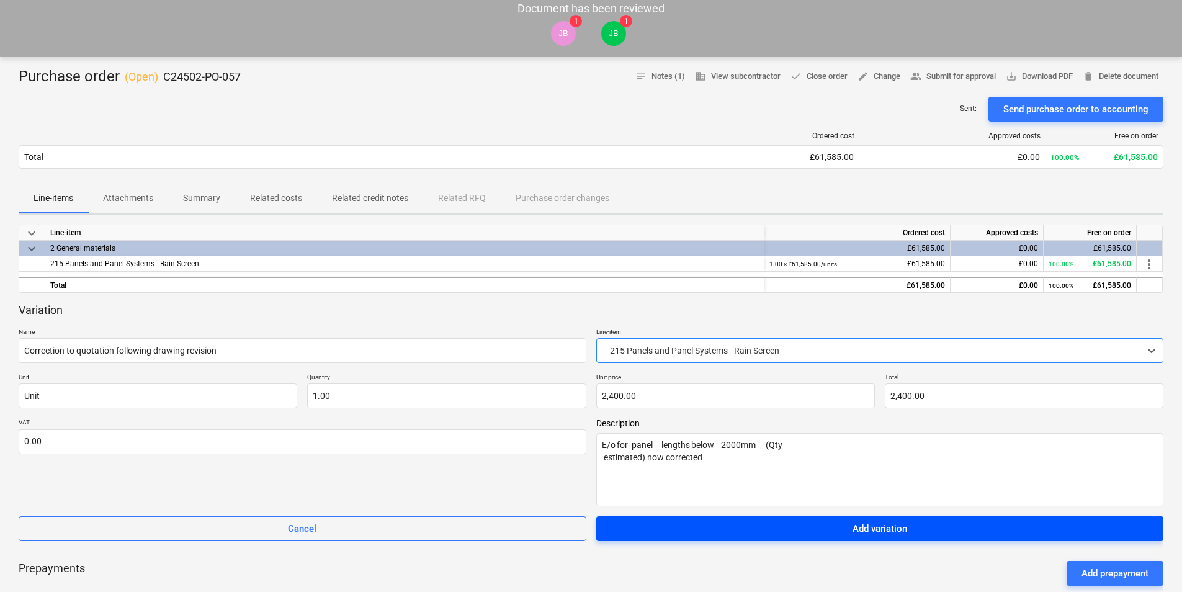
click at [869, 527] on div "Add variation" at bounding box center [880, 529] width 55 height 16
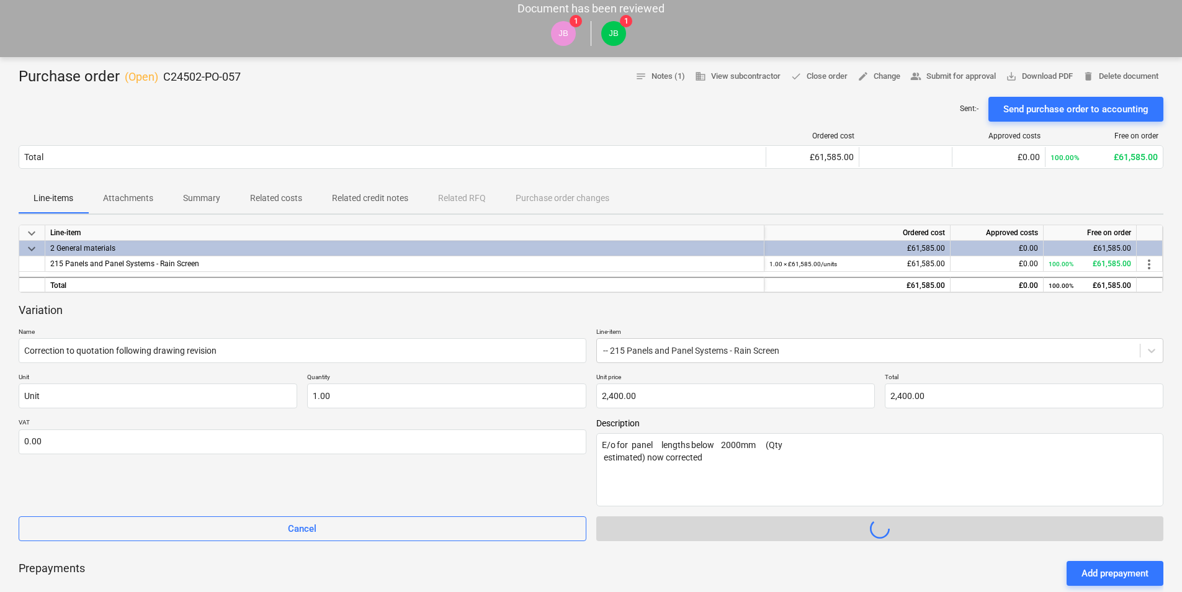
type textarea "x"
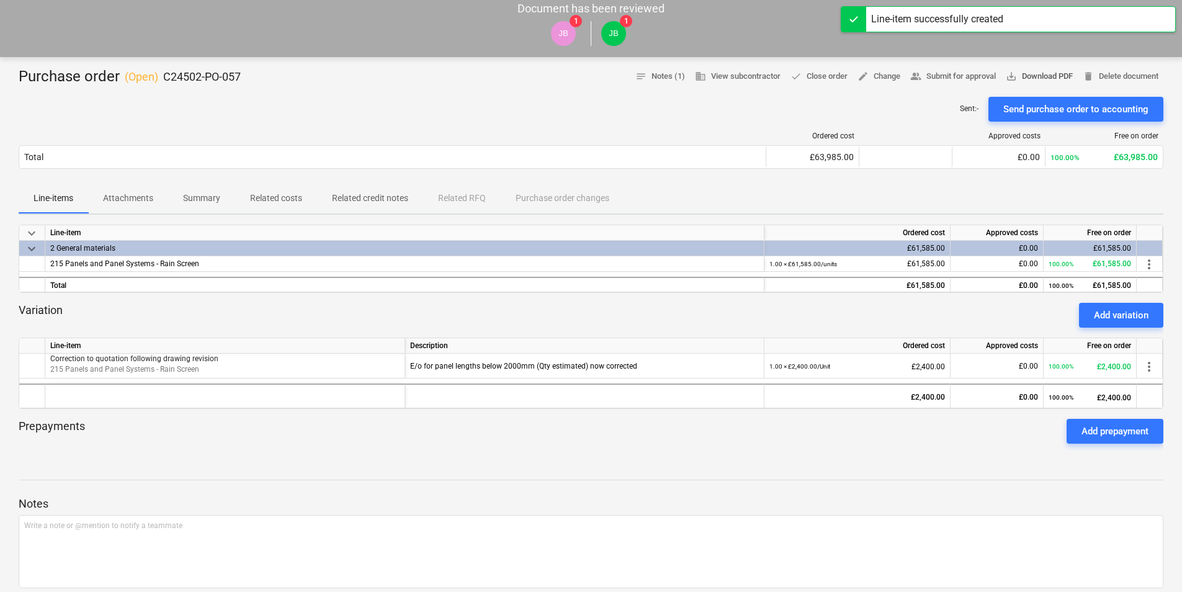
click at [1036, 78] on span "save_alt Download PDF" at bounding box center [1039, 77] width 67 height 14
